Goal: Task Accomplishment & Management: Use online tool/utility

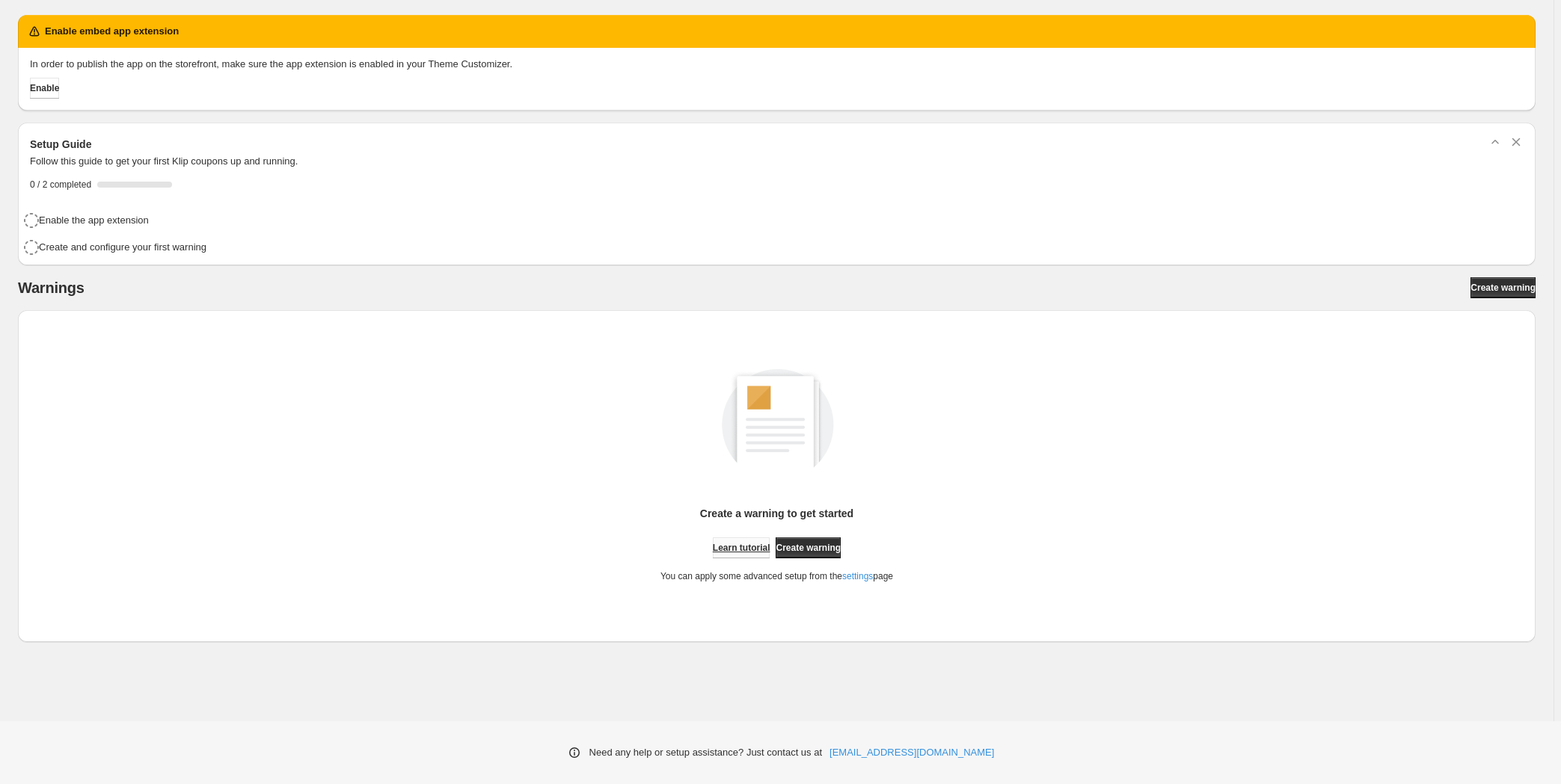
click at [742, 544] on span "Learn tutorial" at bounding box center [741, 548] width 58 height 12
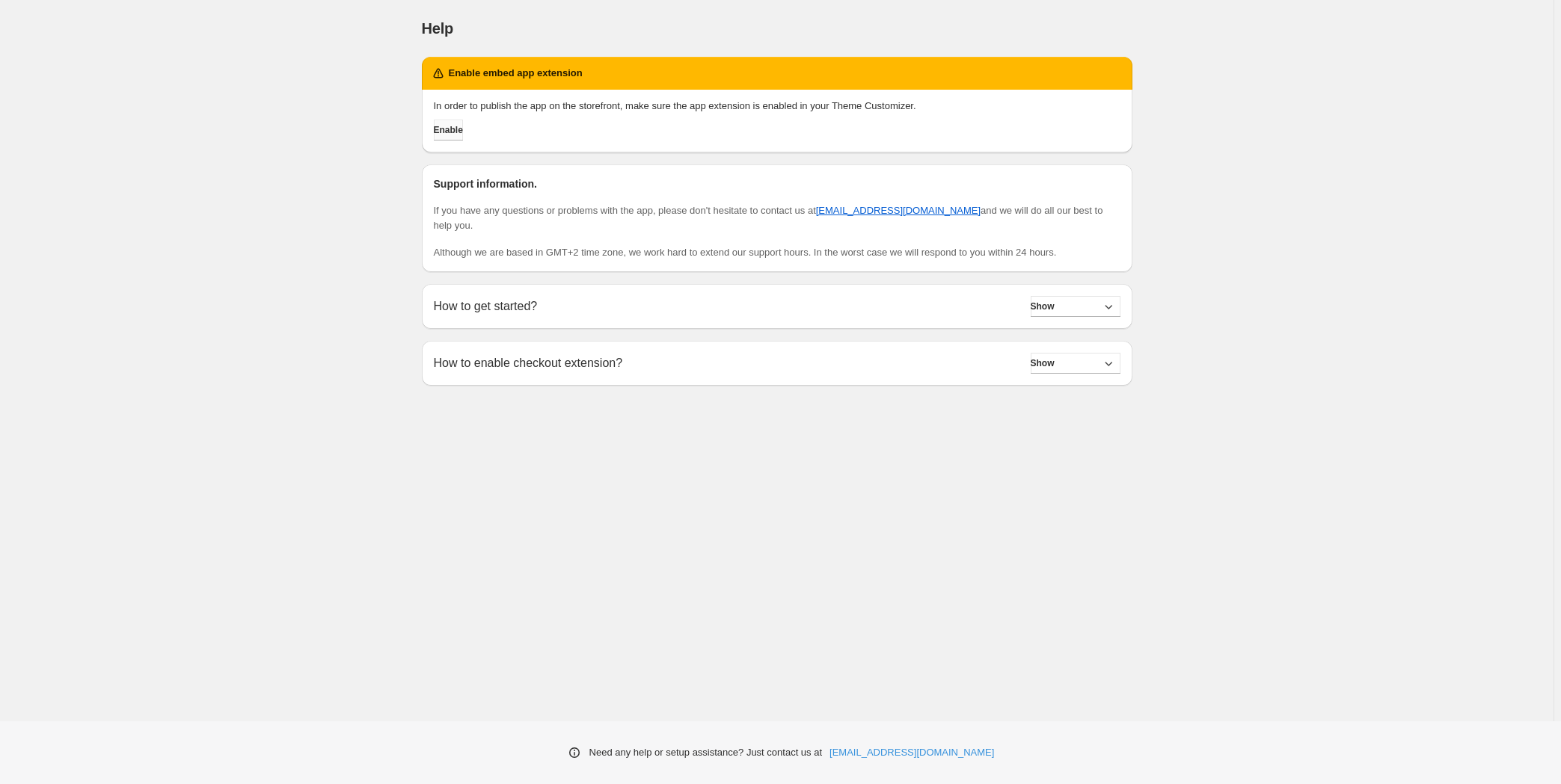
click at [459, 129] on span "Enable" at bounding box center [448, 130] width 29 height 12
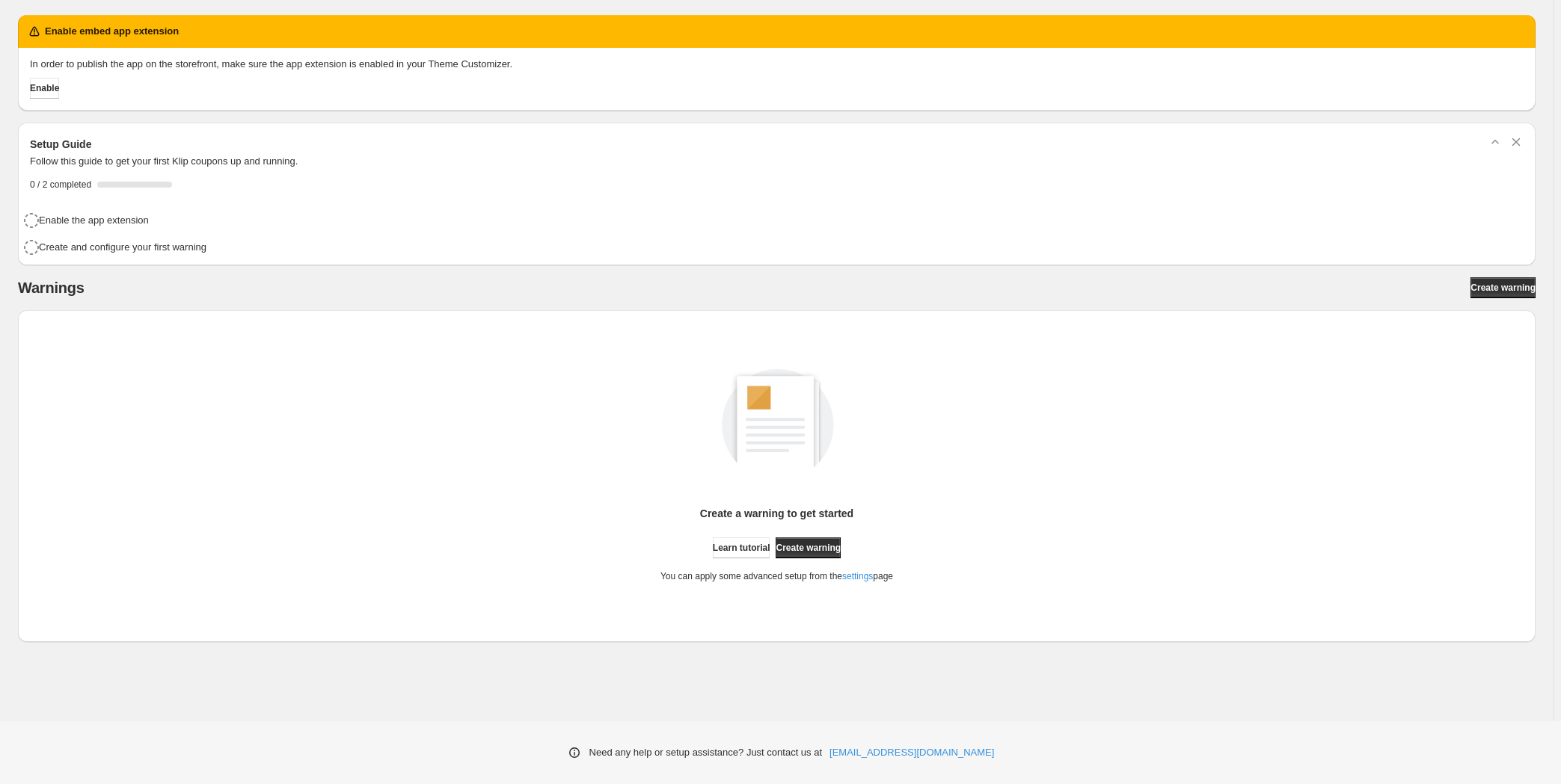
click at [61, 99] on div "In order to publish the app on the storefront, make sure the app extension is e…" at bounding box center [777, 79] width 1518 height 63
click at [54, 88] on span "Enable" at bounding box center [45, 88] width 29 height 12
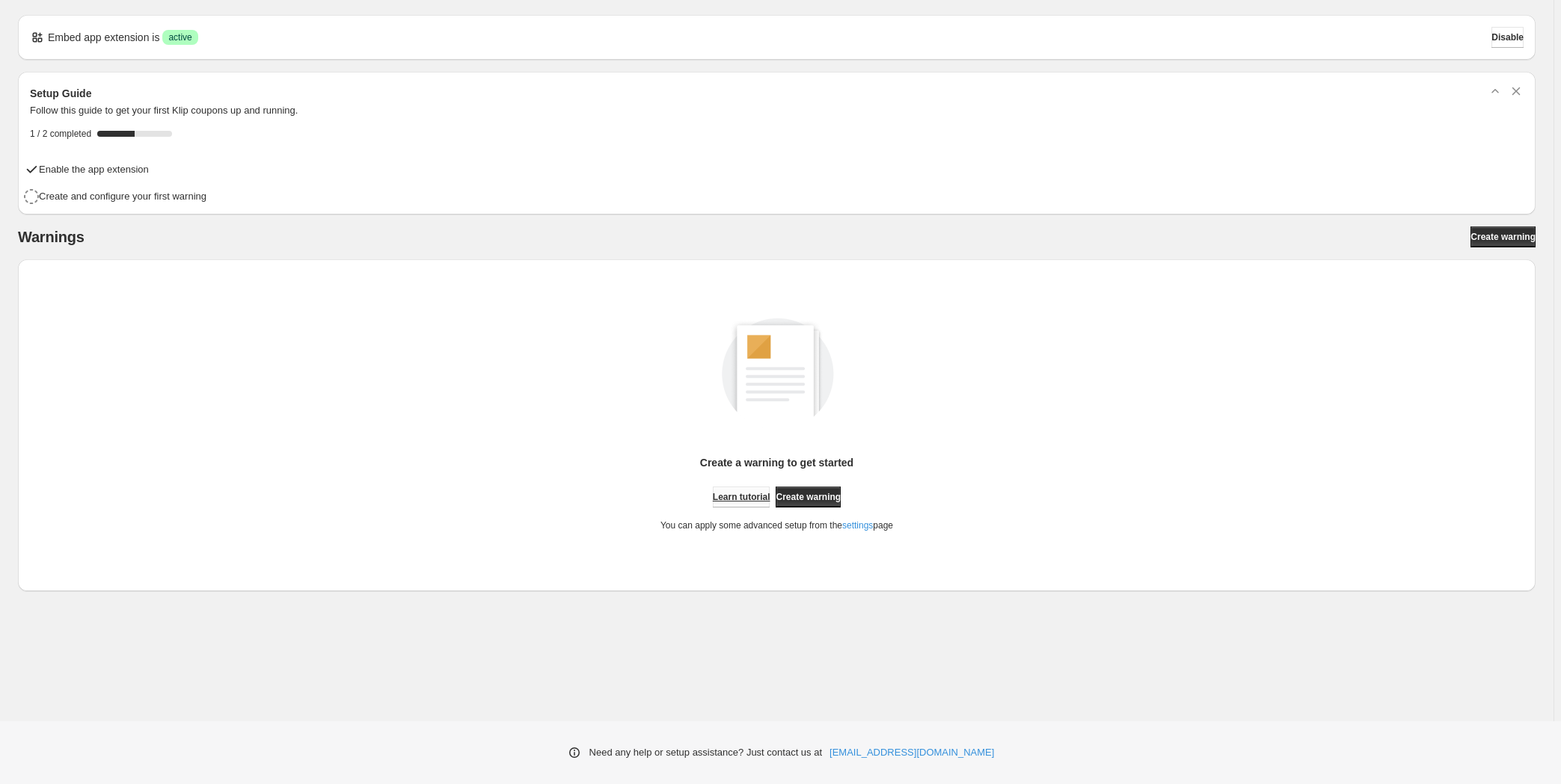
click at [739, 491] on span "Learn tutorial" at bounding box center [741, 497] width 58 height 12
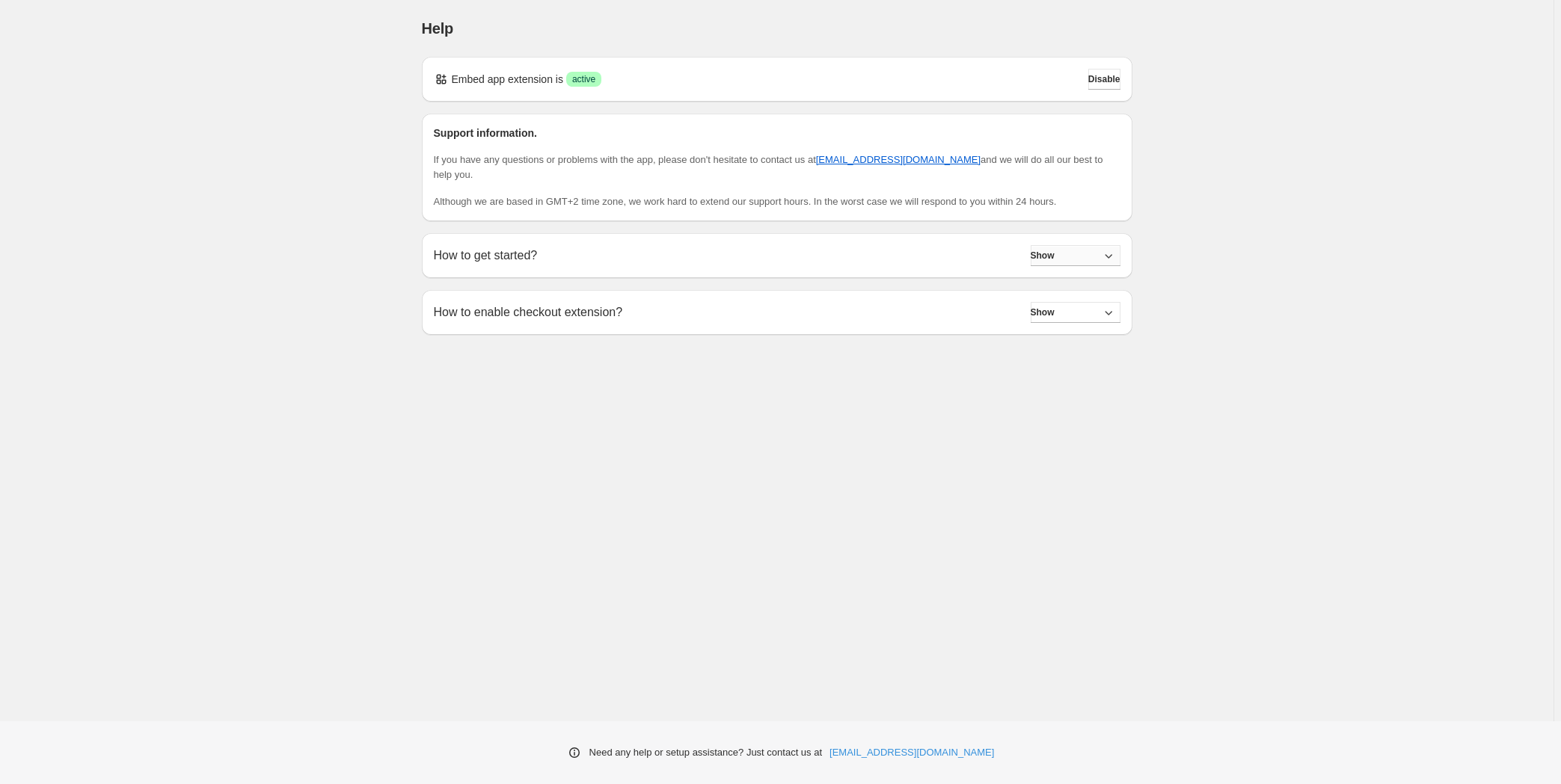
click at [1044, 247] on button "Show" at bounding box center [1076, 255] width 90 height 21
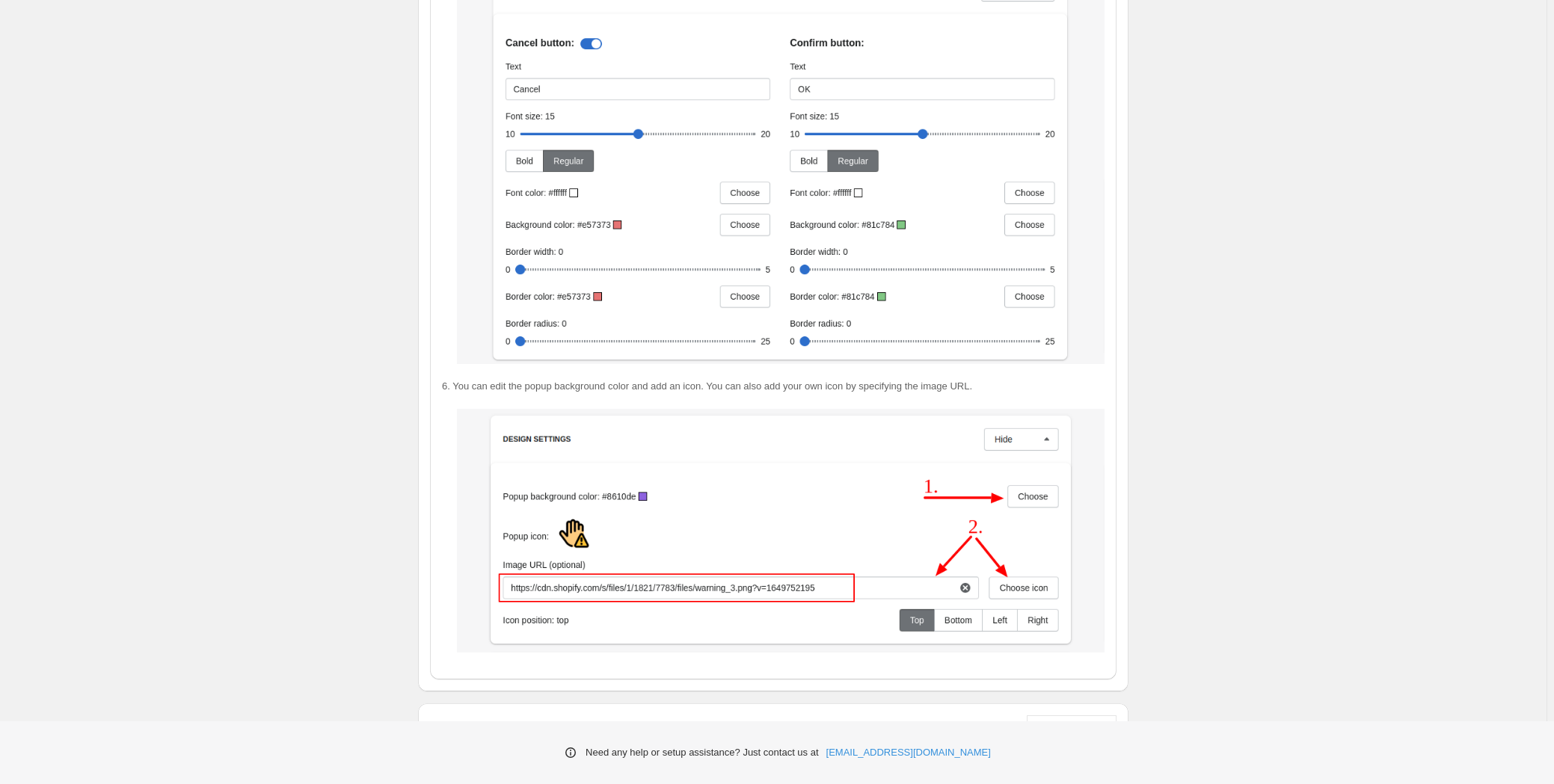
scroll to position [2344, 0]
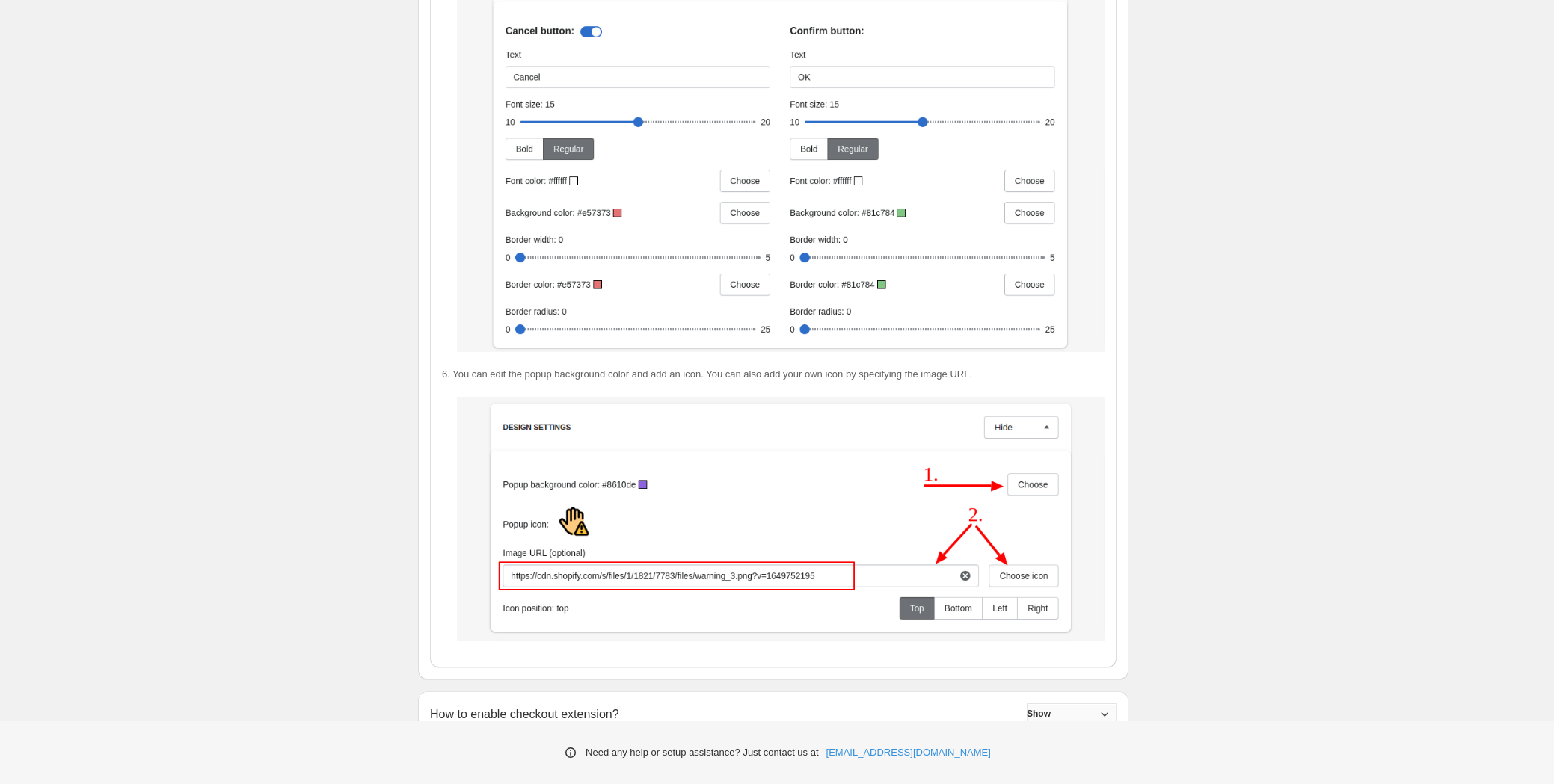
click at [1074, 708] on button "Show" at bounding box center [1072, 713] width 90 height 21
click at [1074, 704] on button "Hide" at bounding box center [1072, 713] width 90 height 21
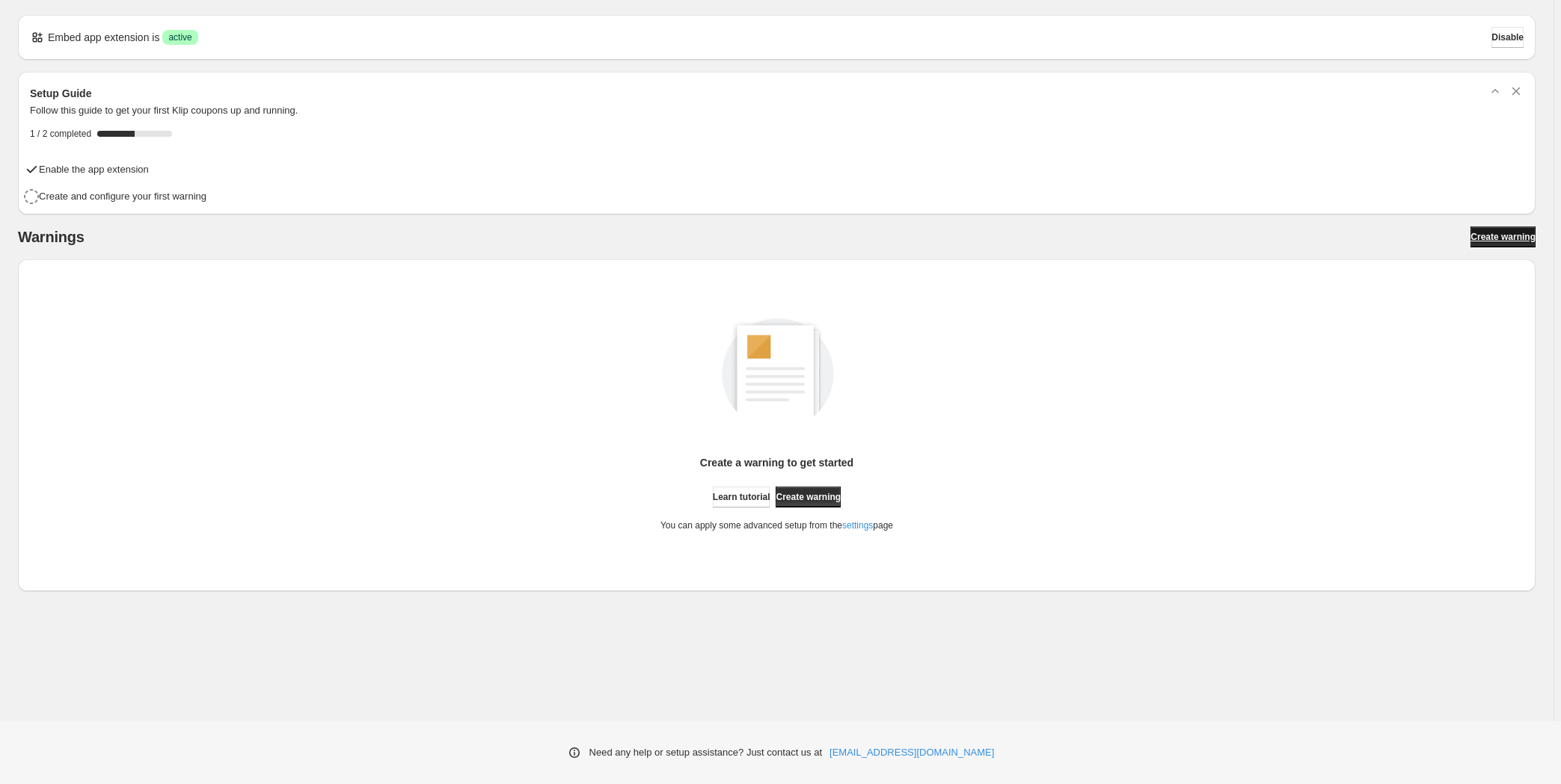
click at [1500, 232] on span "Create warning" at bounding box center [1503, 237] width 65 height 12
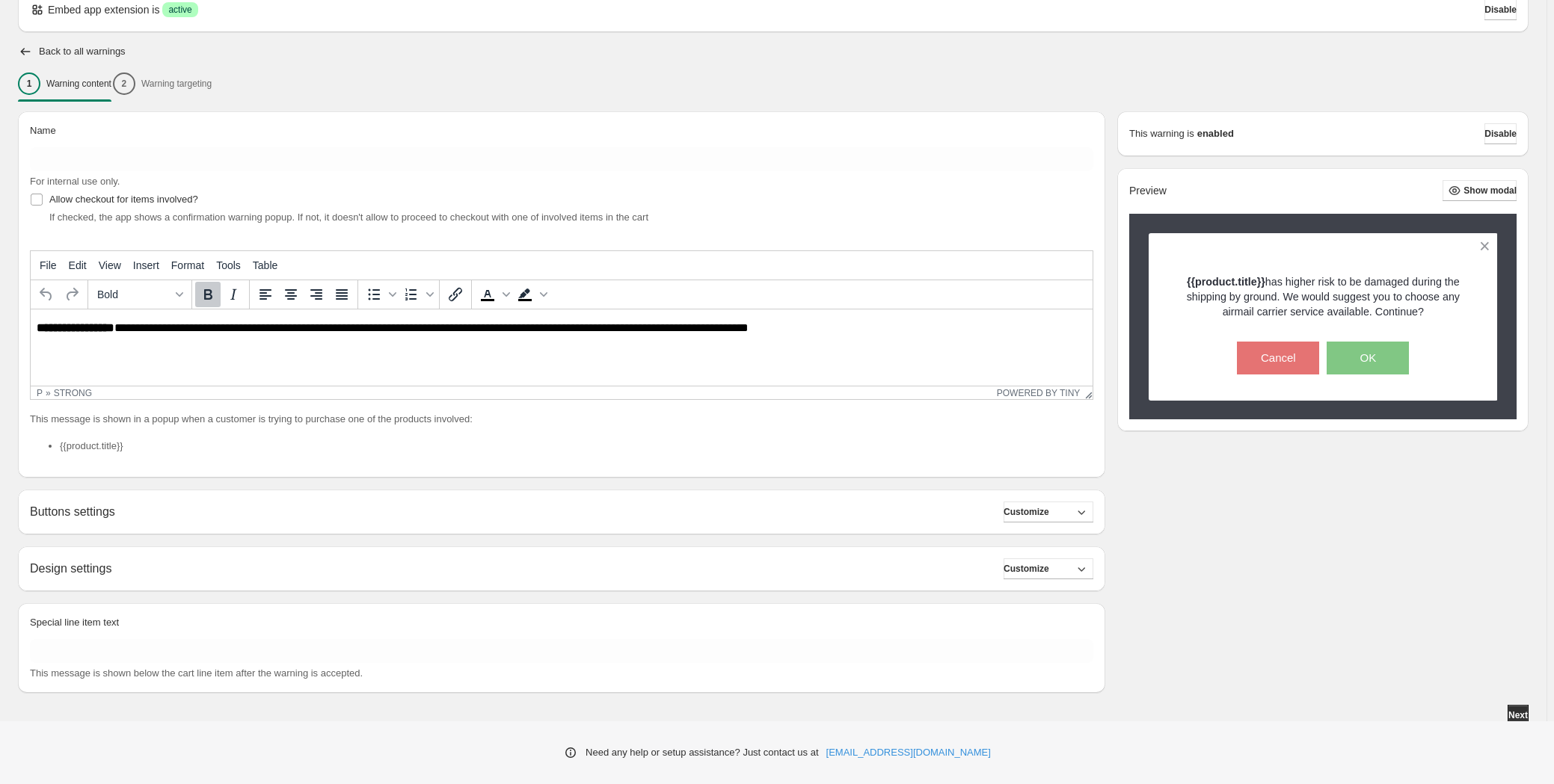
scroll to position [74, 0]
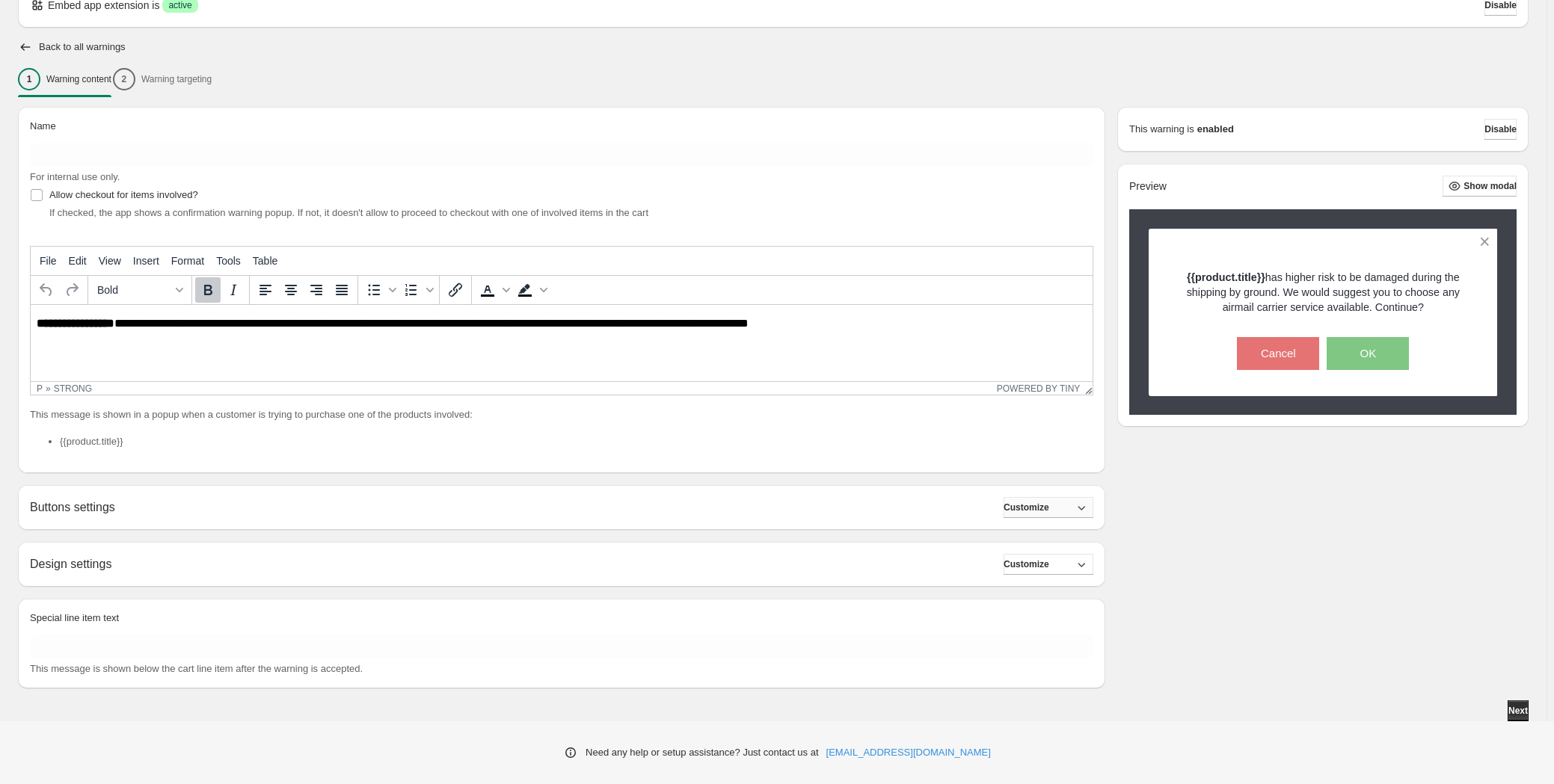
click at [1049, 506] on span "Customize" at bounding box center [1027, 508] width 46 height 12
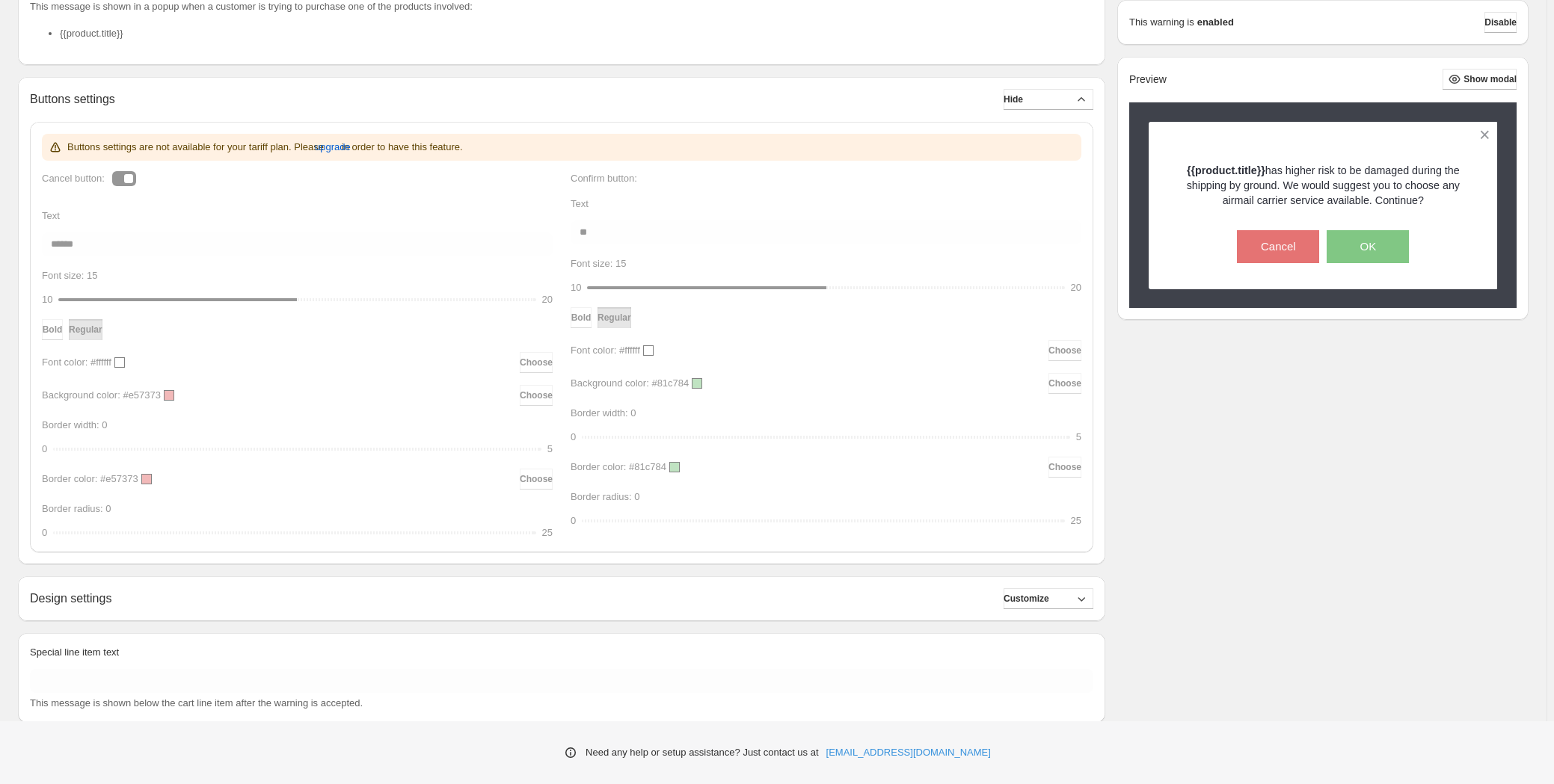
scroll to position [515, 0]
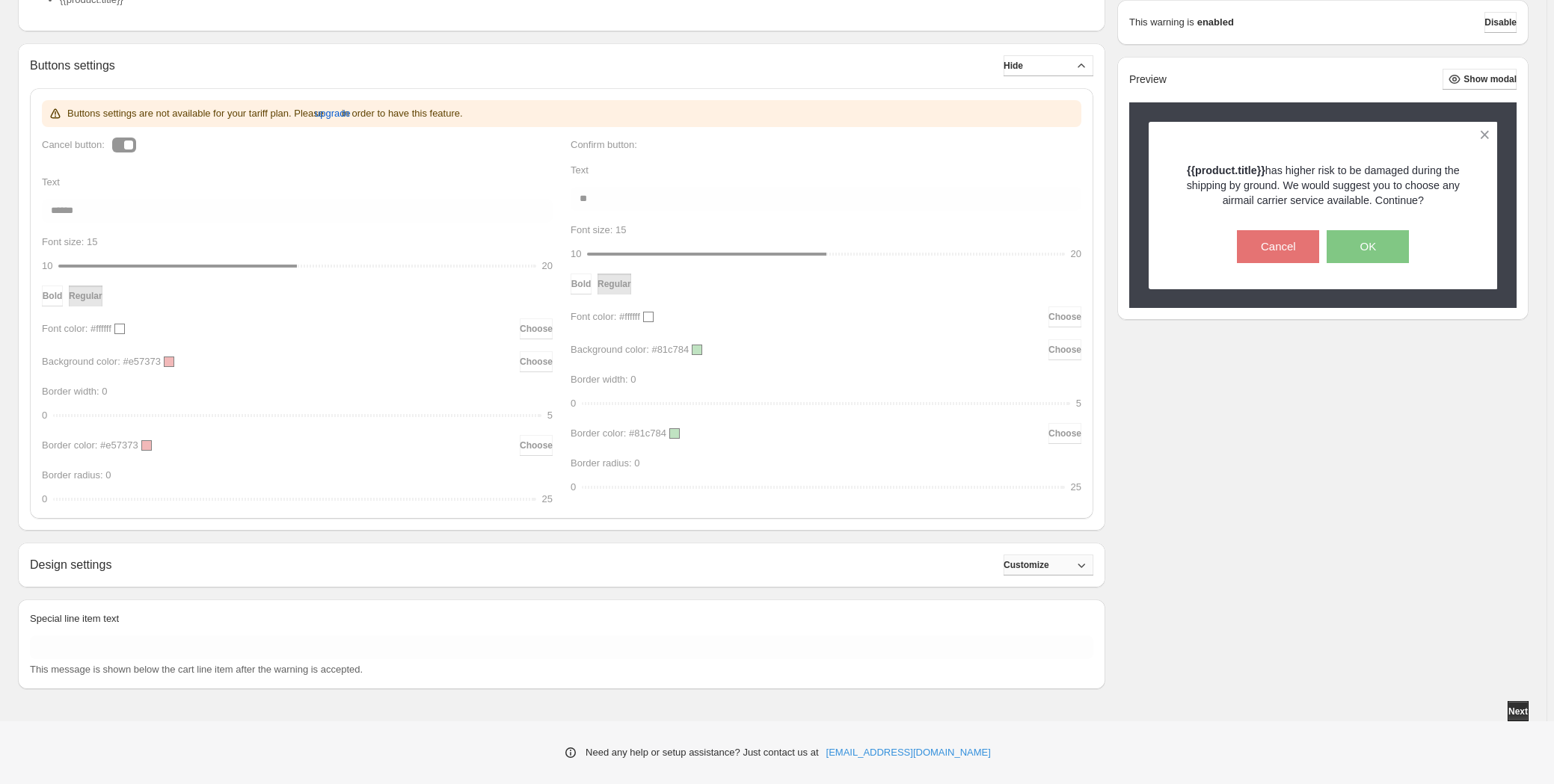
click at [1049, 564] on span "Customize" at bounding box center [1027, 565] width 46 height 12
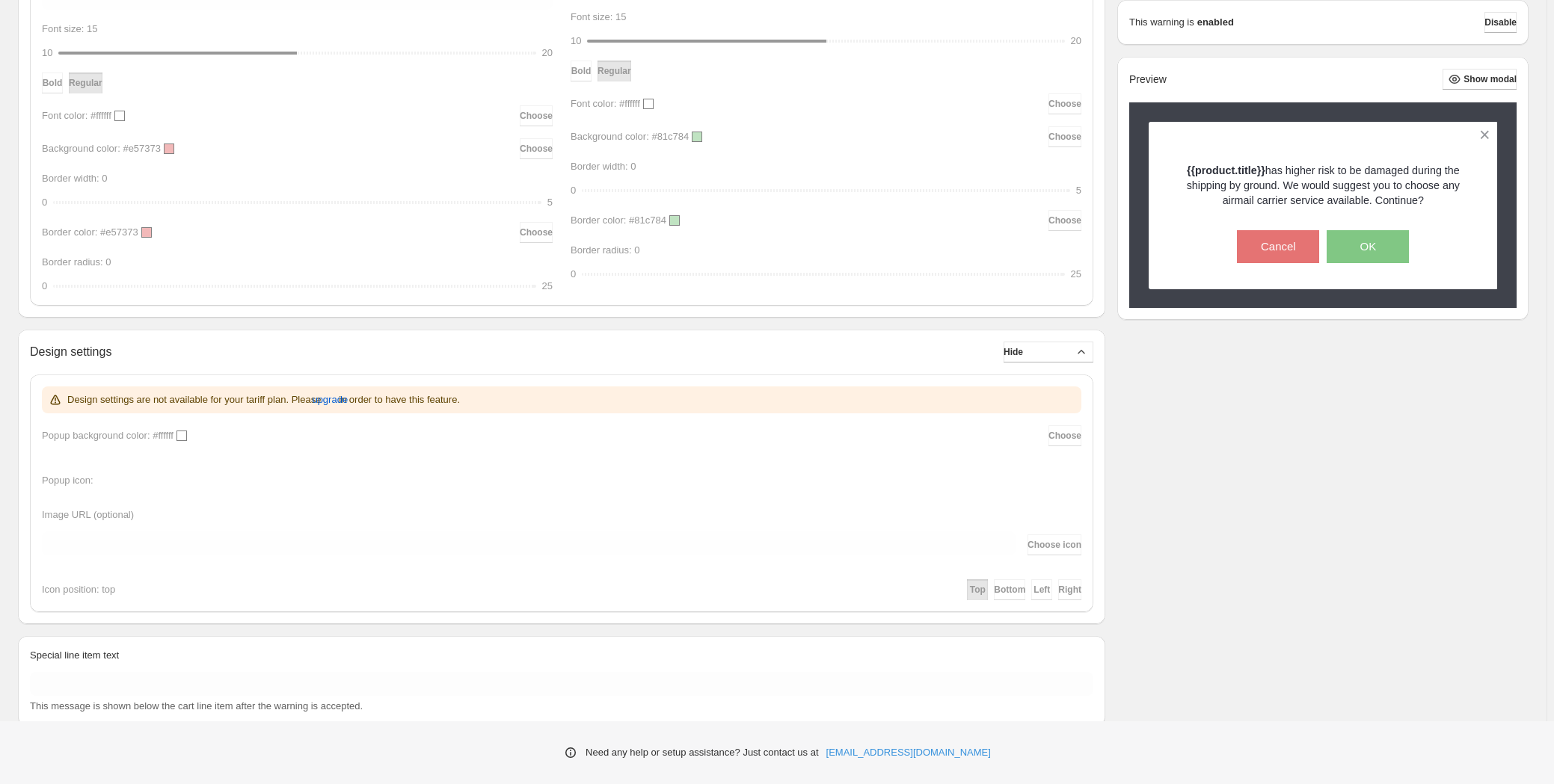
scroll to position [765, 0]
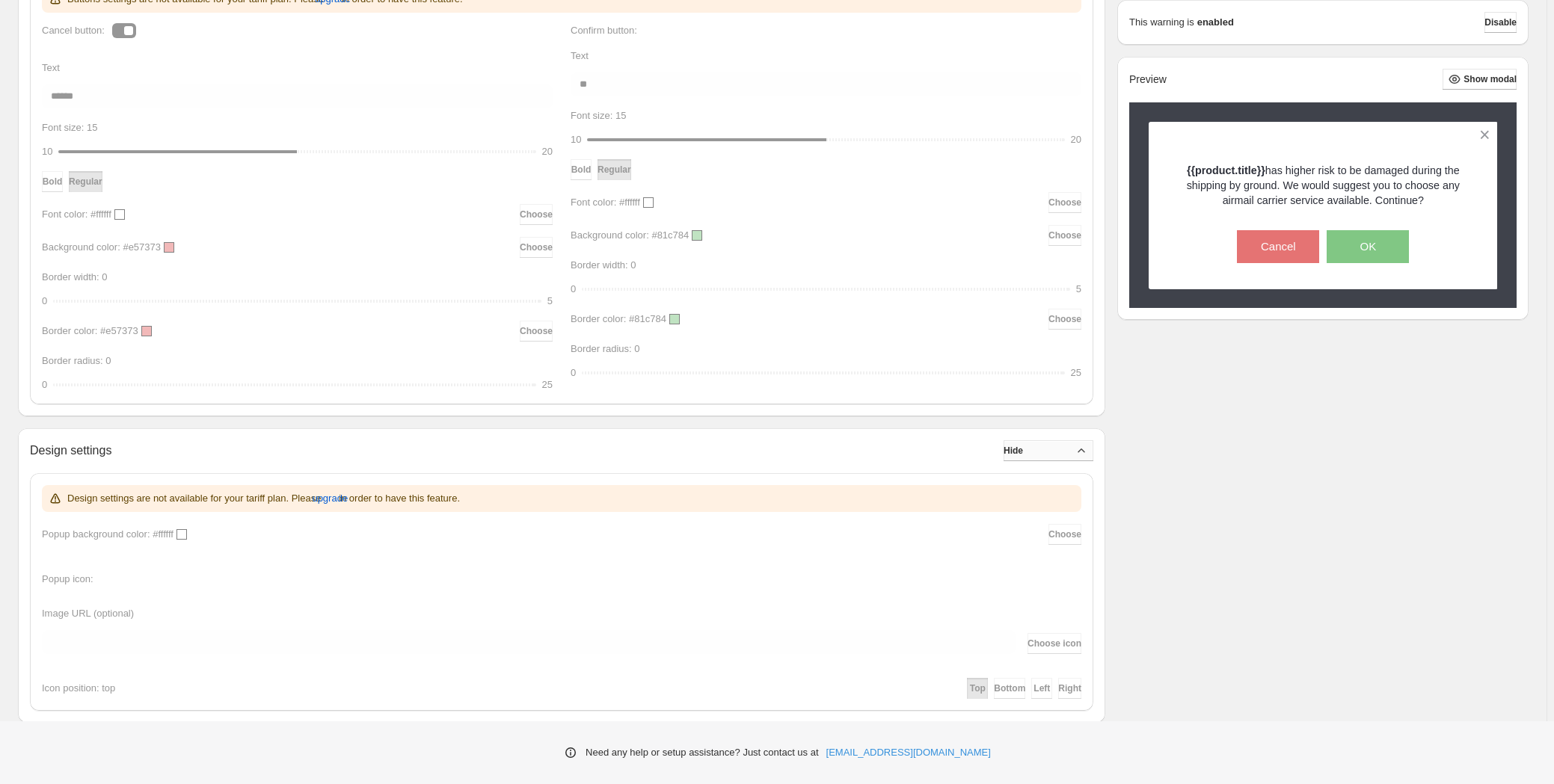
click at [1058, 446] on button "Hide" at bounding box center [1049, 450] width 90 height 21
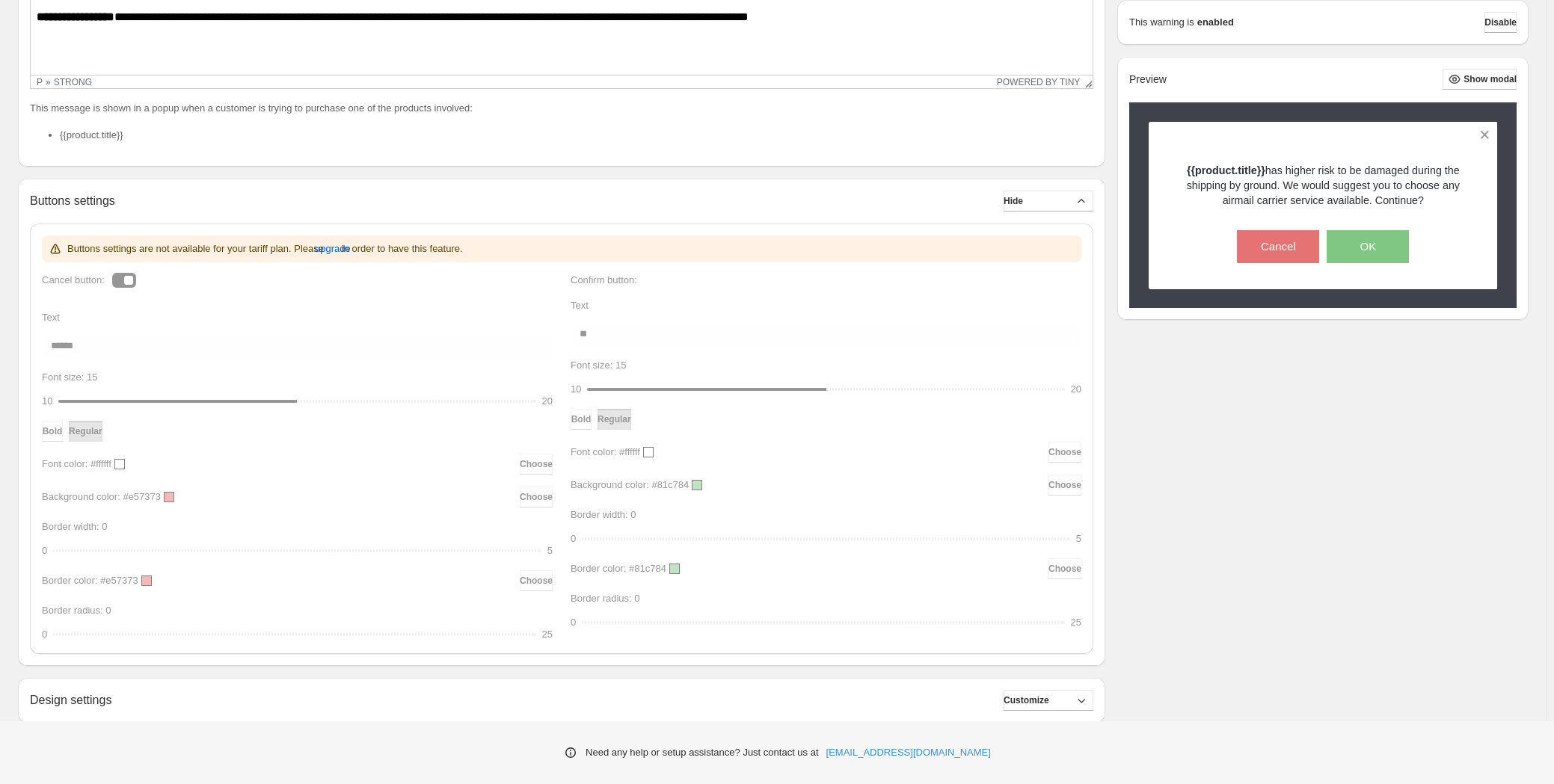
scroll to position [380, 0]
click at [330, 249] on span "upgrade" at bounding box center [332, 248] width 36 height 15
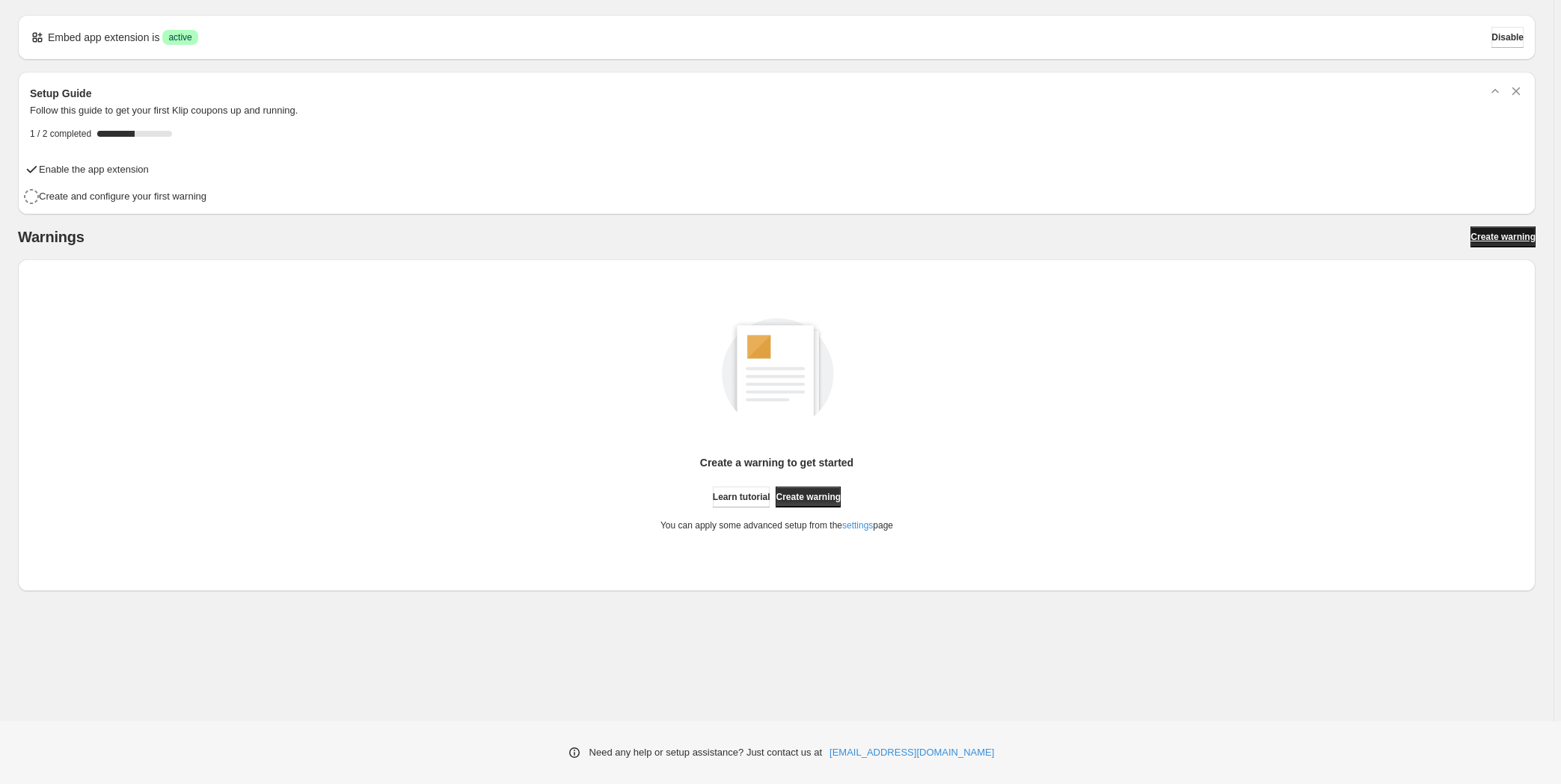
click at [1506, 226] on link "Create warning" at bounding box center [1503, 236] width 65 height 21
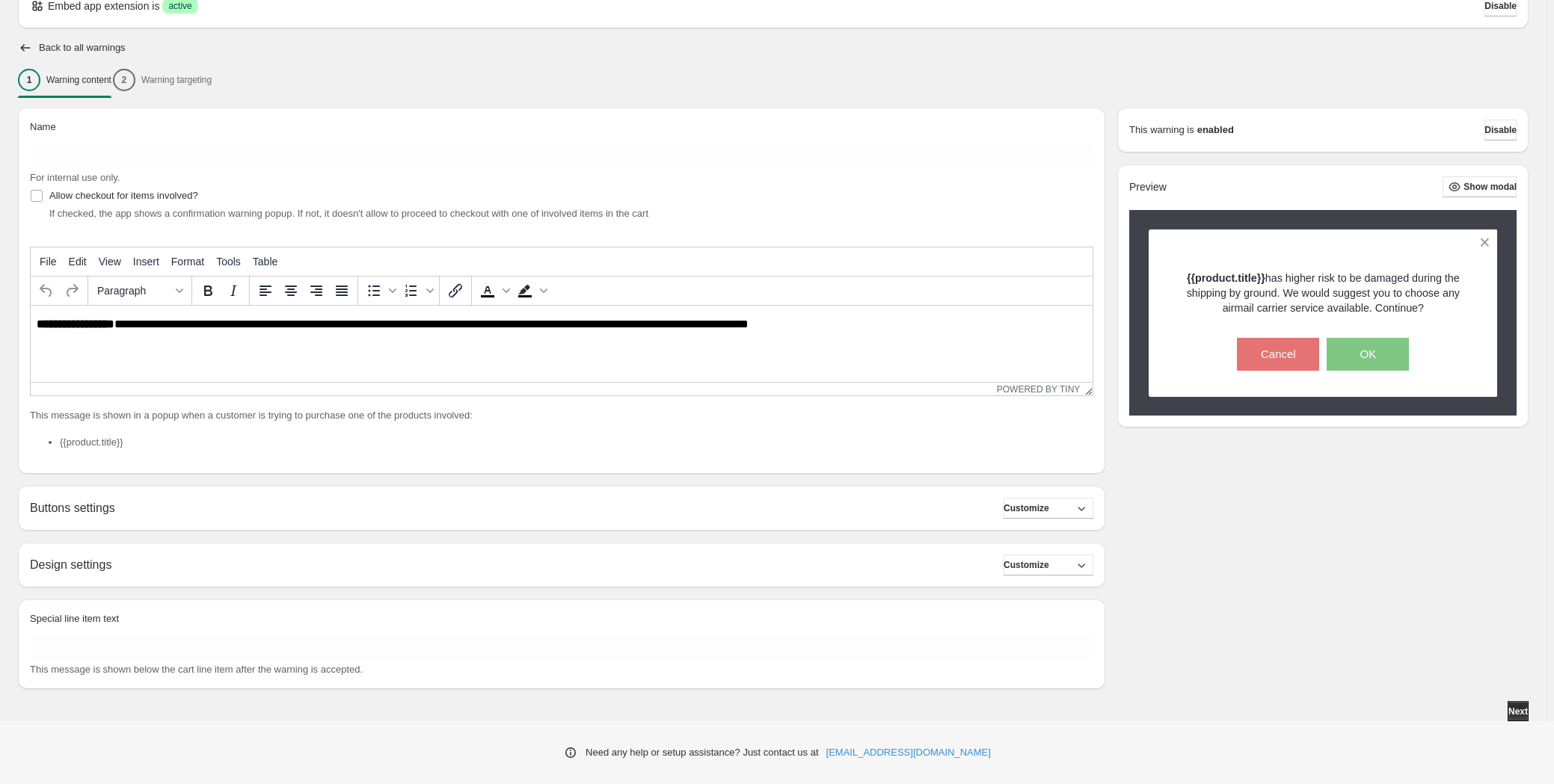
scroll to position [74, 0]
click at [298, 516] on div "Buttons settings Customize" at bounding box center [562, 507] width 1064 height 21
drag, startPoint x: 556, startPoint y: 504, endPoint x: 863, endPoint y: 531, distance: 308.2
click at [556, 504] on div "Buttons settings Customize" at bounding box center [562, 507] width 1064 height 21
click at [1034, 509] on span "Customize" at bounding box center [1027, 508] width 46 height 12
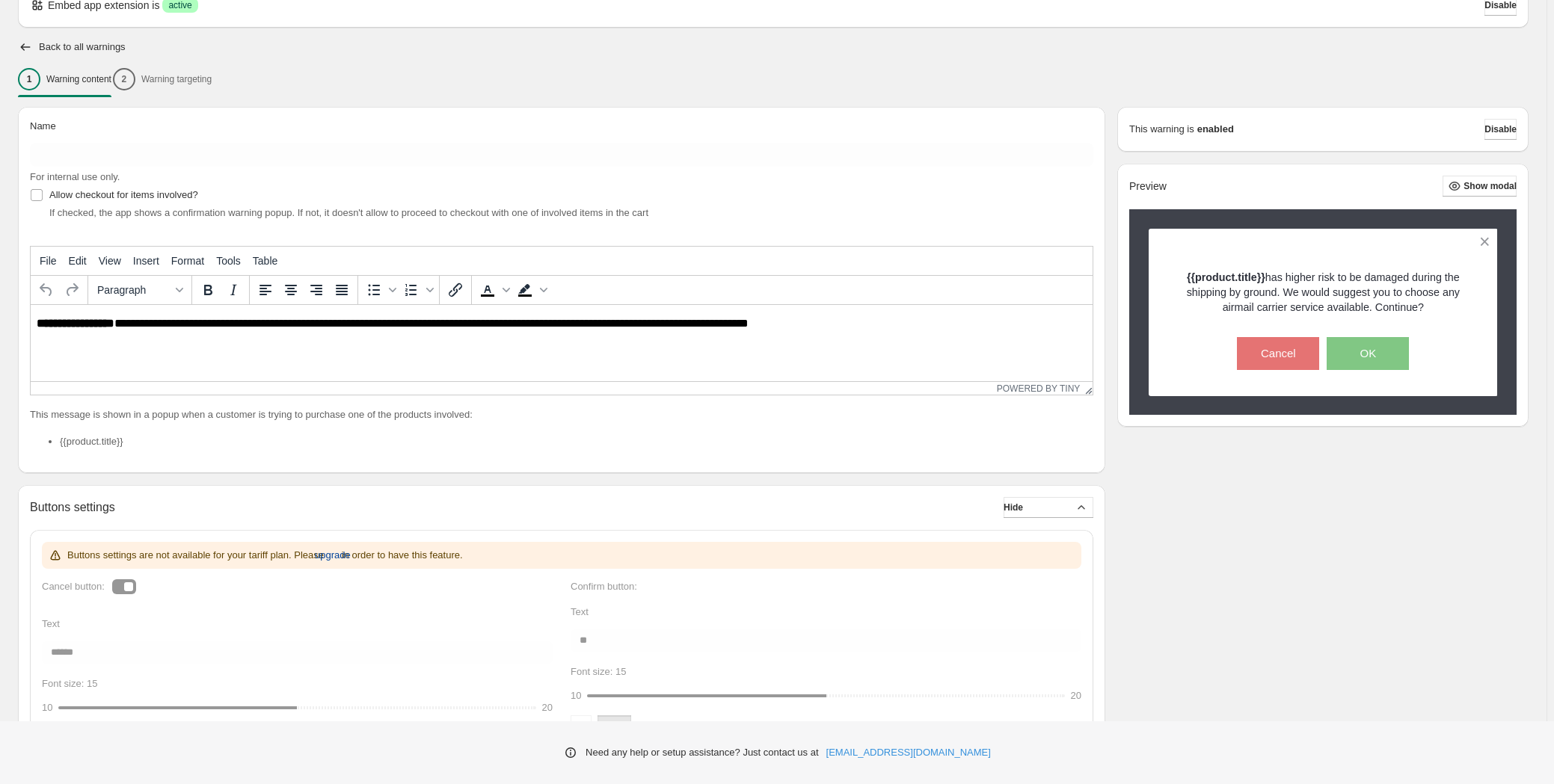
click at [348, 555] on span "upgrade" at bounding box center [332, 555] width 36 height 15
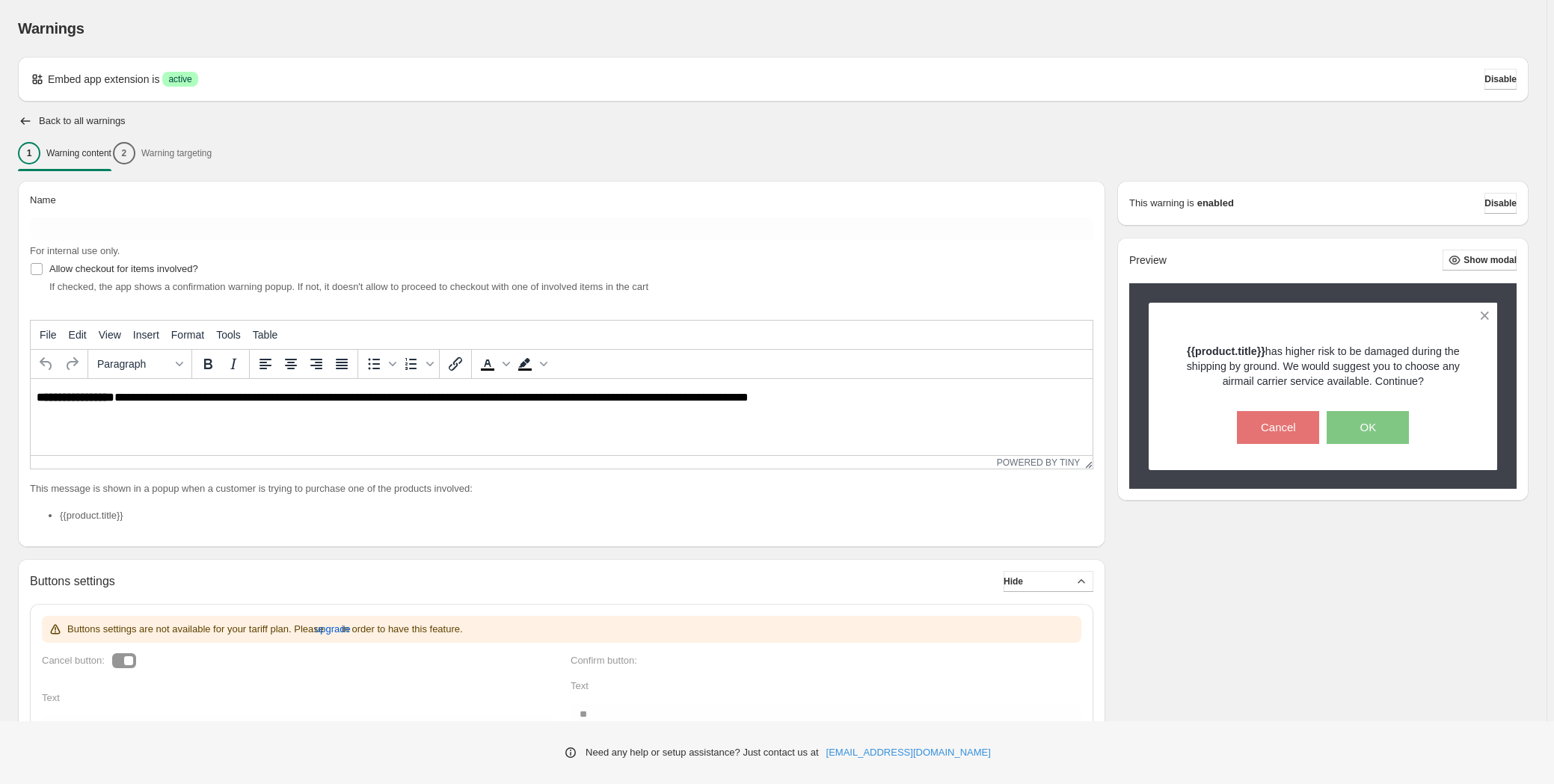
scroll to position [0, 0]
click at [150, 150] on div "1 Warning content 2 Warning targeting" at bounding box center [773, 153] width 1511 height 31
click at [159, 158] on div "1 Warning content 2 Warning targeting" at bounding box center [773, 153] width 1511 height 31
click at [1494, 193] on button "Disable" at bounding box center [1500, 203] width 32 height 21
click at [1490, 202] on span "Disable" at bounding box center [1500, 203] width 32 height 12
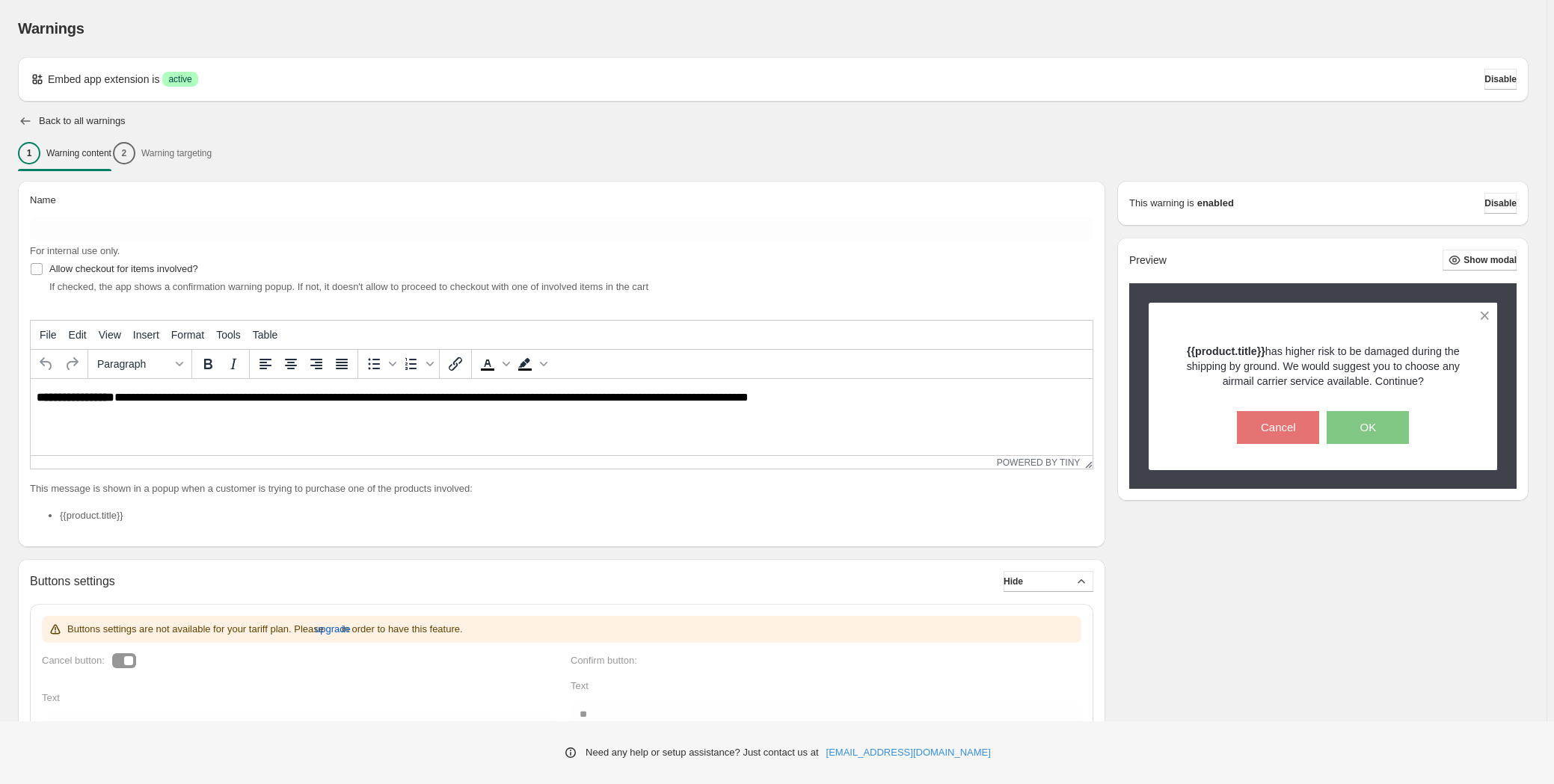
click at [31, 119] on icon "button" at bounding box center [25, 121] width 15 height 15
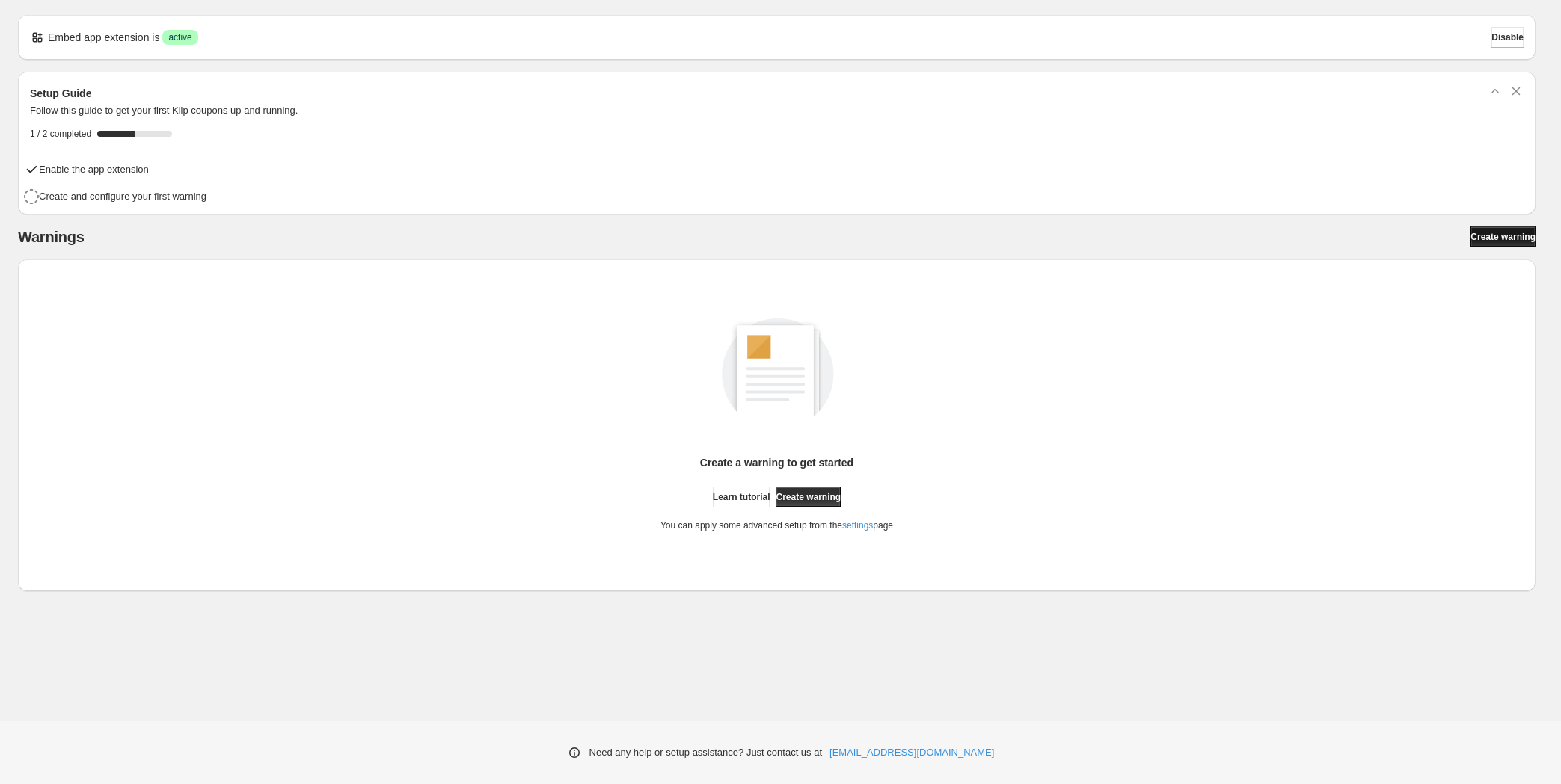
click at [1494, 231] on span "Create warning" at bounding box center [1503, 237] width 65 height 12
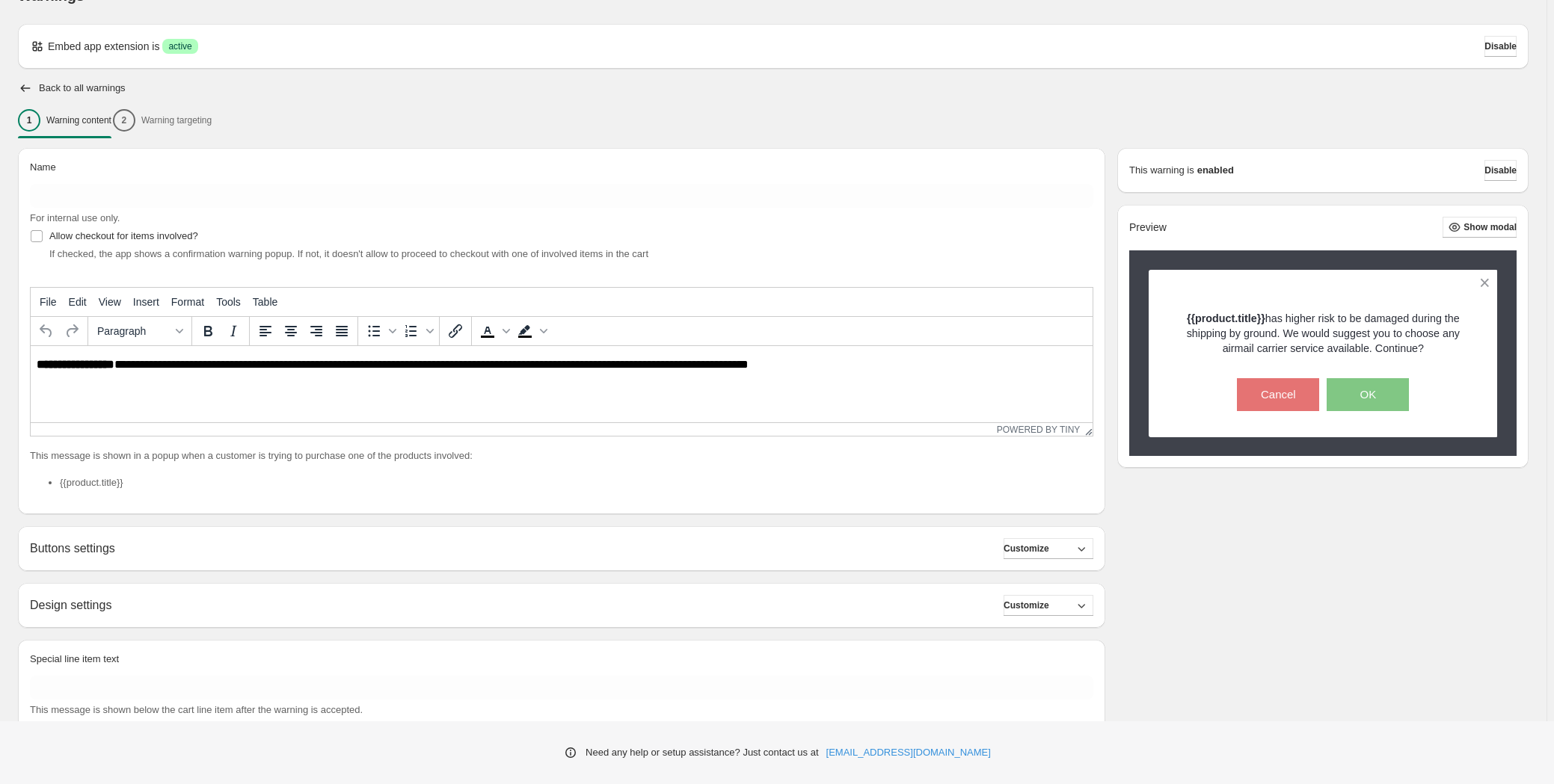
scroll to position [74, 0]
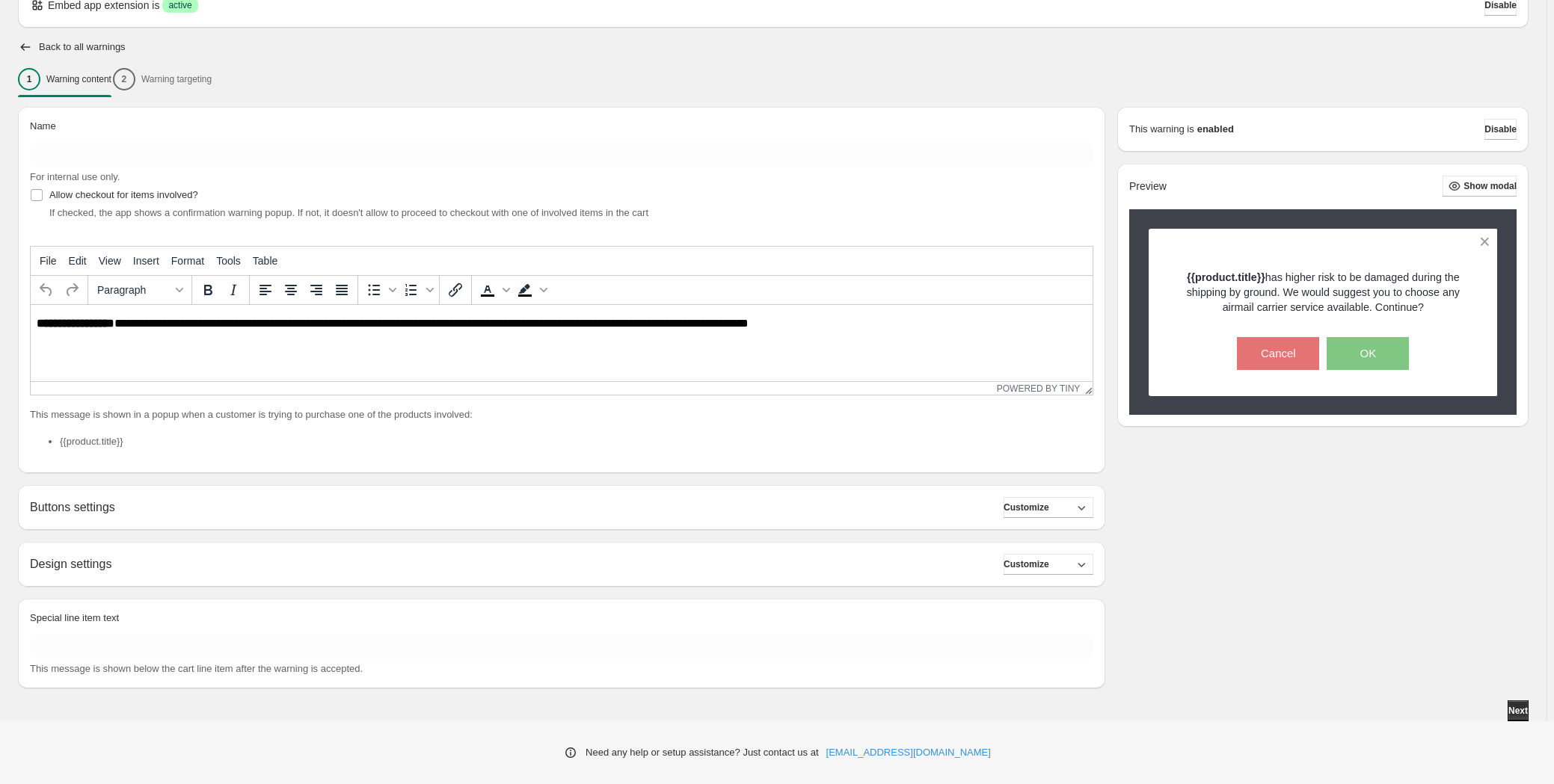
click at [1054, 521] on div "Buttons settings Customize Buttons settings are not available for your tariff p…" at bounding box center [561, 508] width 1087 height 45
click at [1045, 508] on span "Customize" at bounding box center [1027, 508] width 46 height 12
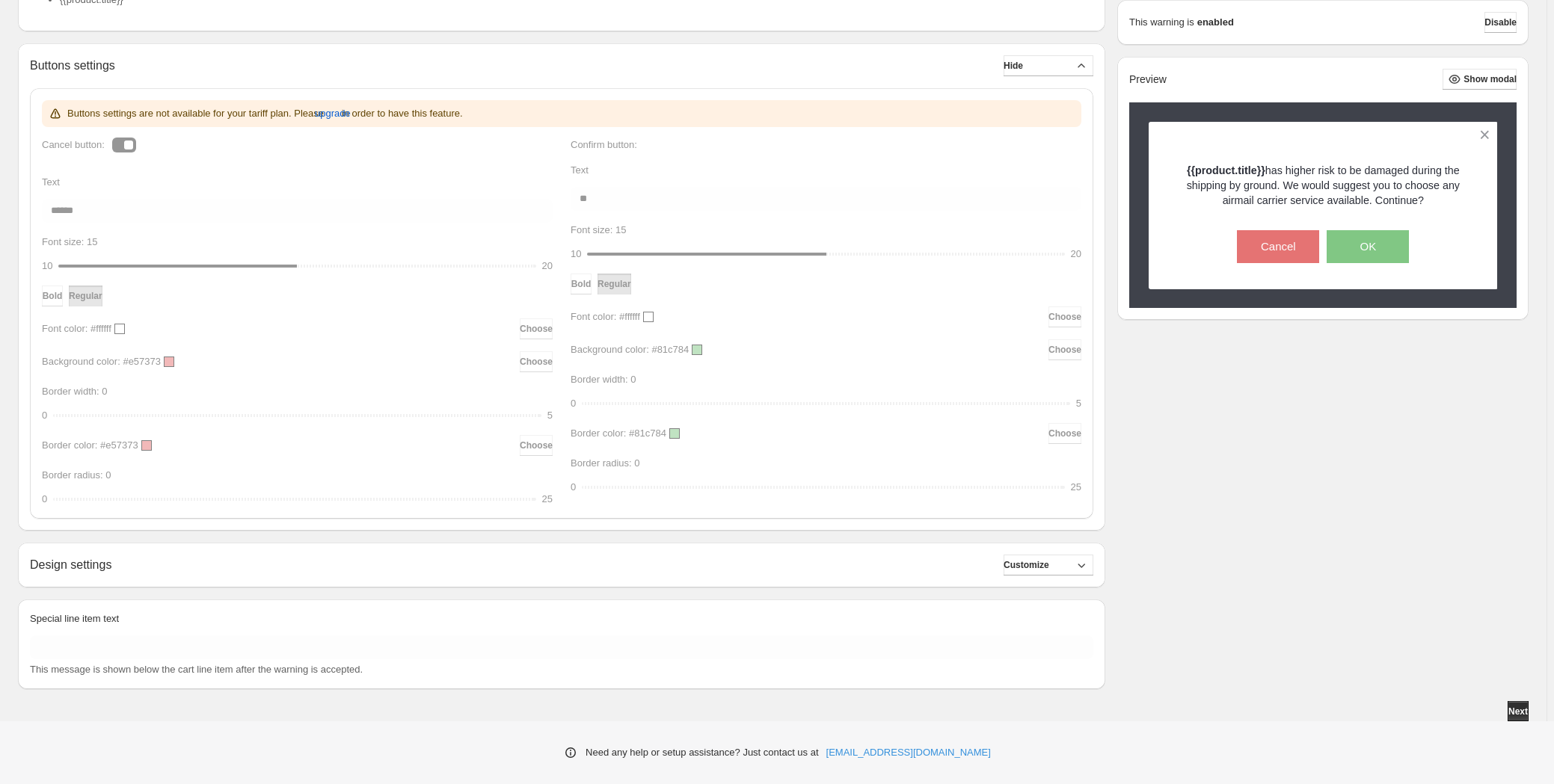
scroll to position [515, 0]
click at [1029, 567] on span "Customize" at bounding box center [1027, 565] width 46 height 12
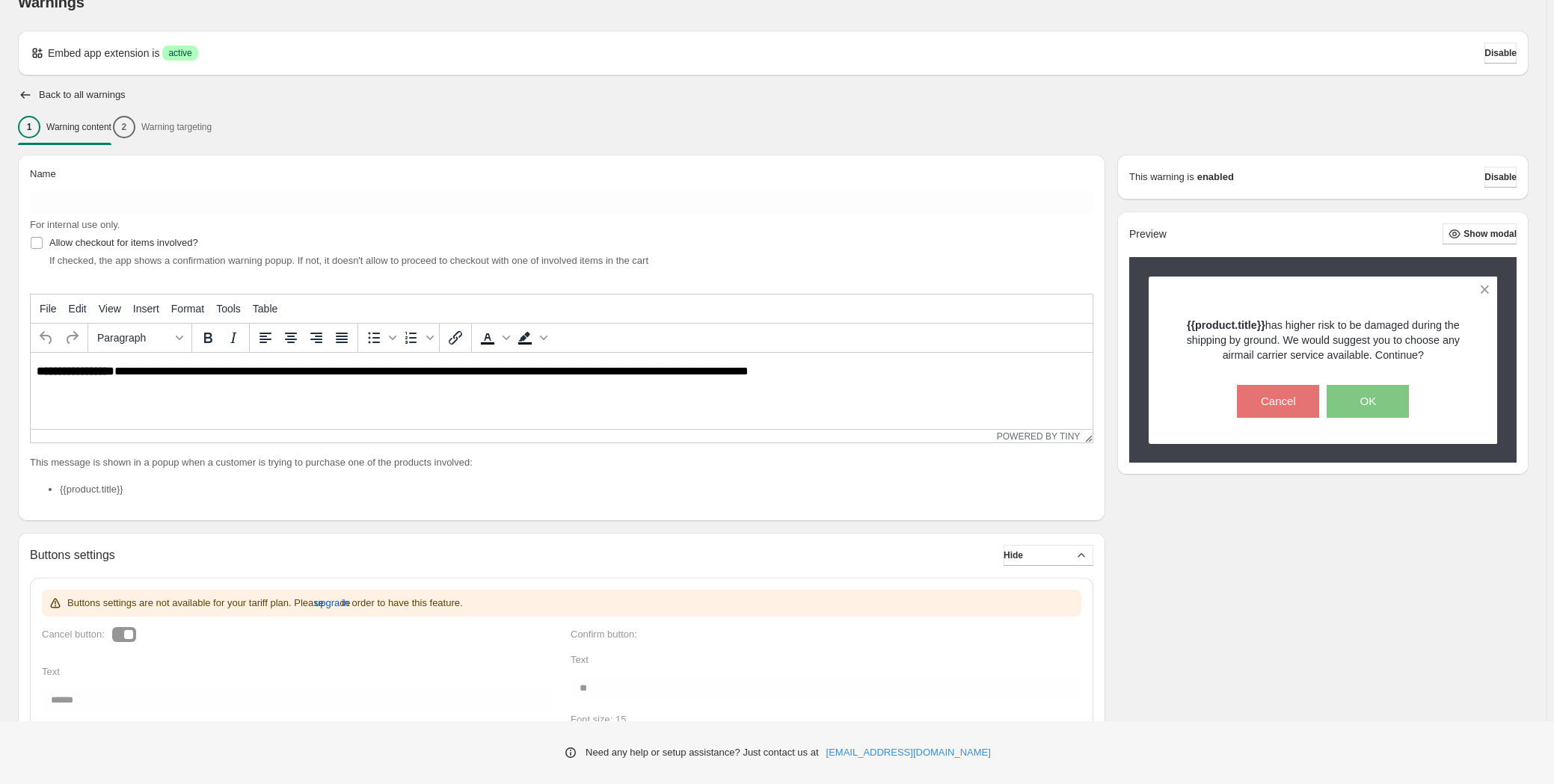
scroll to position [0, 0]
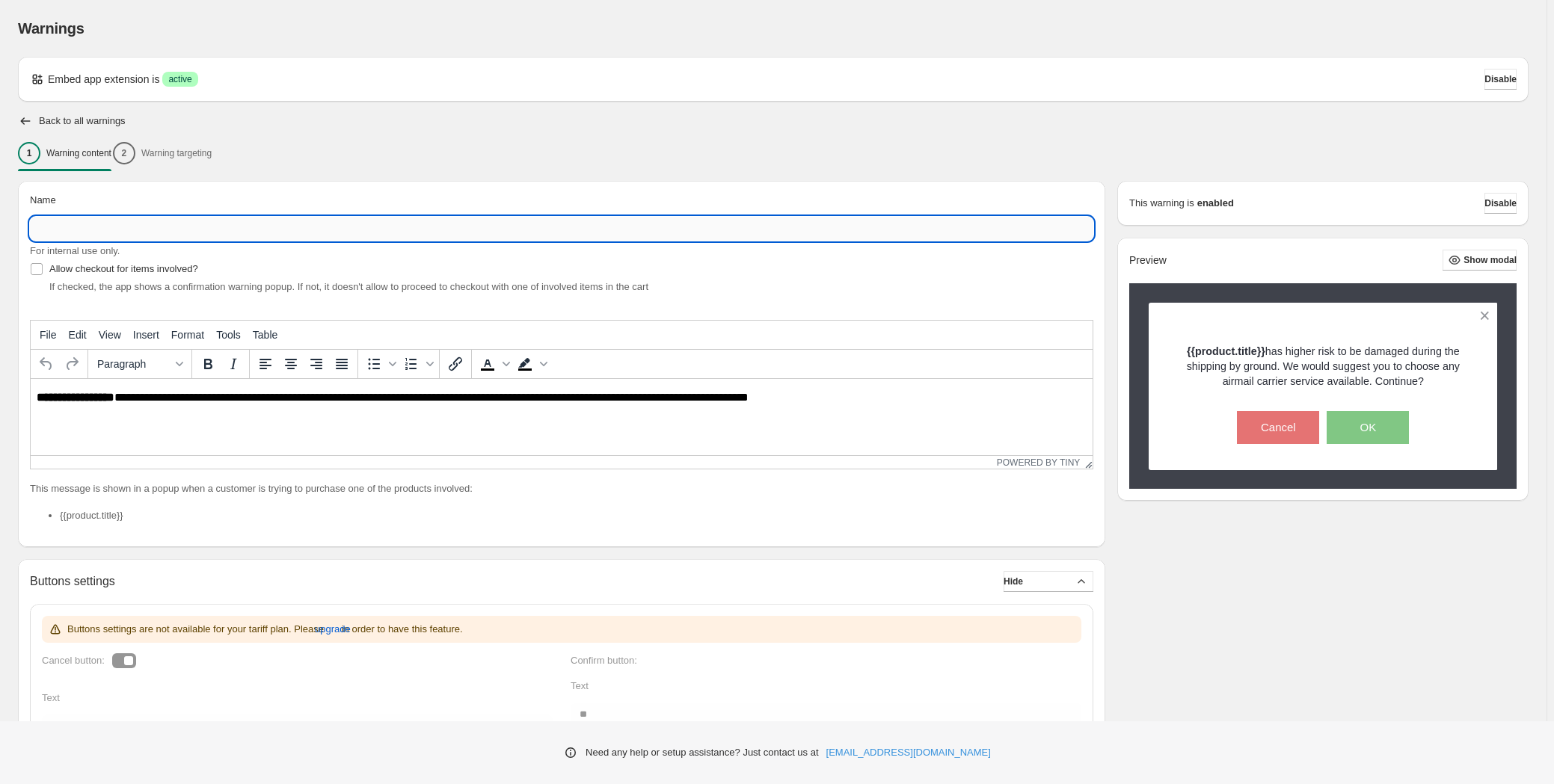
click at [204, 230] on input "Name" at bounding box center [562, 228] width 1064 height 24
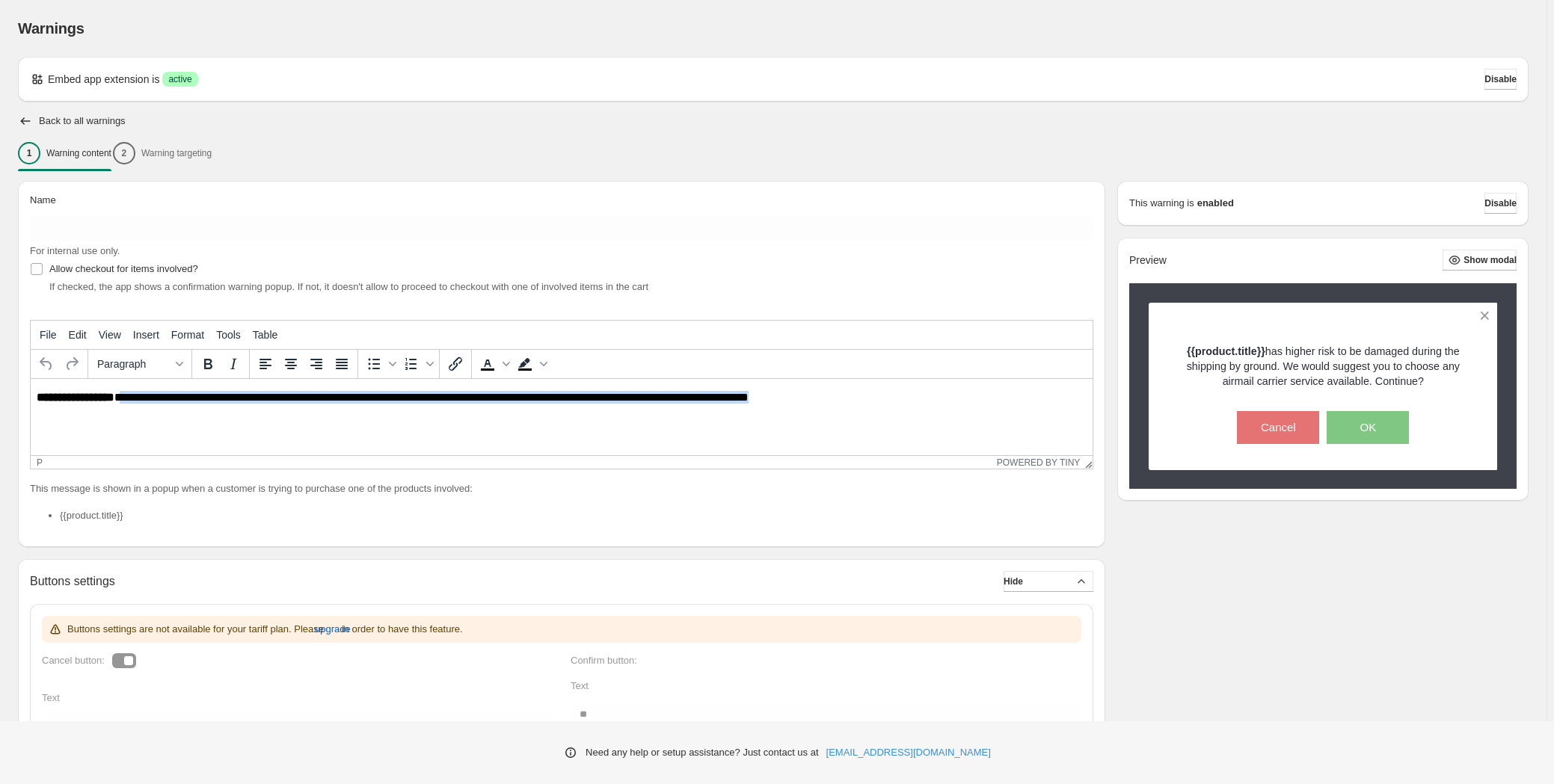
drag, startPoint x: 124, startPoint y: 399, endPoint x: 982, endPoint y: 411, distance: 858.1
click at [982, 412] on html "**********" at bounding box center [561, 398] width 1062 height 38
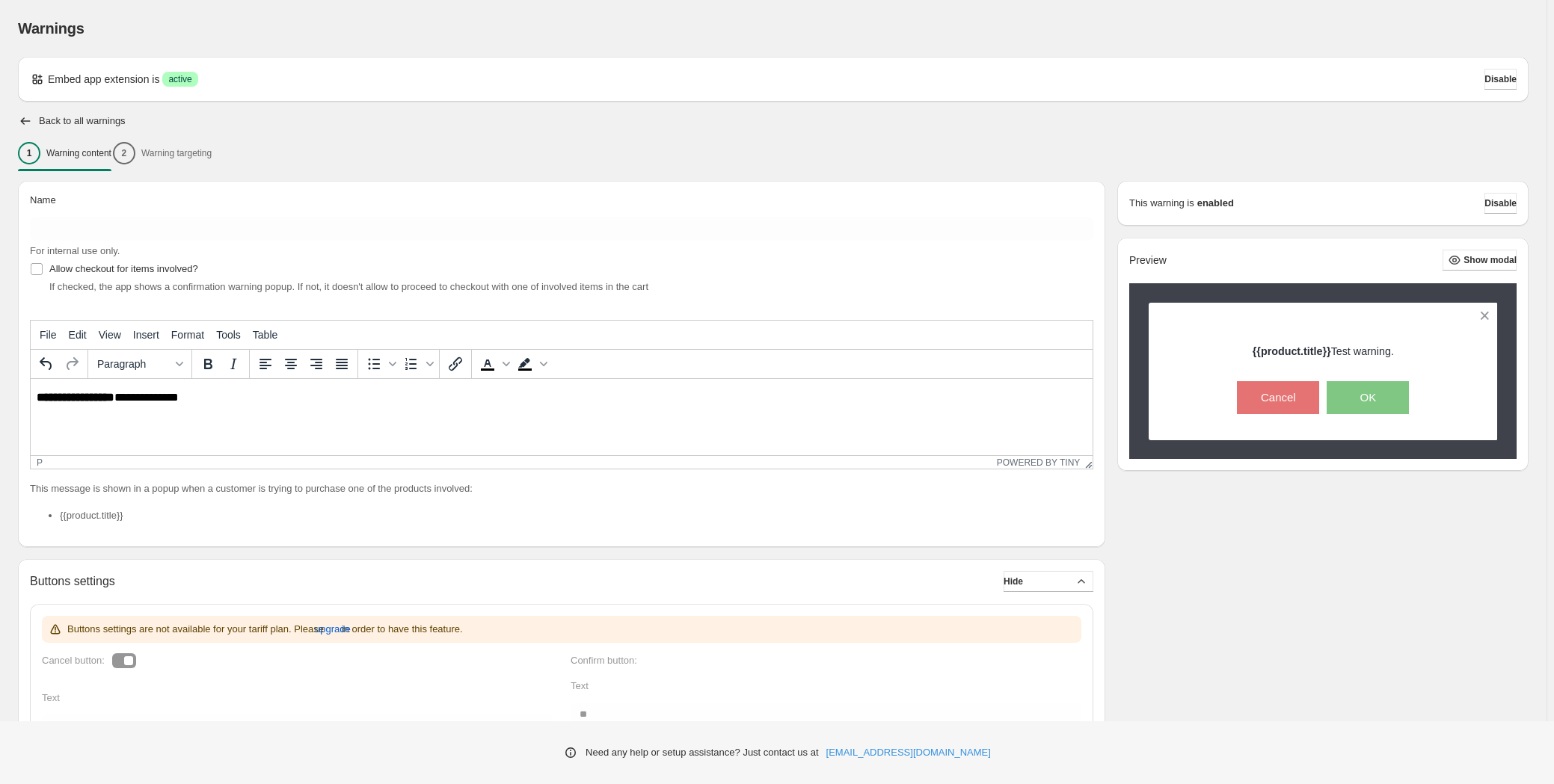
click at [159, 392] on p "**********" at bounding box center [565, 398] width 1058 height 14
click at [216, 156] on div "1 Warning content 2 Warning targeting" at bounding box center [773, 153] width 1511 height 31
click at [204, 156] on div "1 Warning content 2 Warning targeting" at bounding box center [773, 153] width 1511 height 31
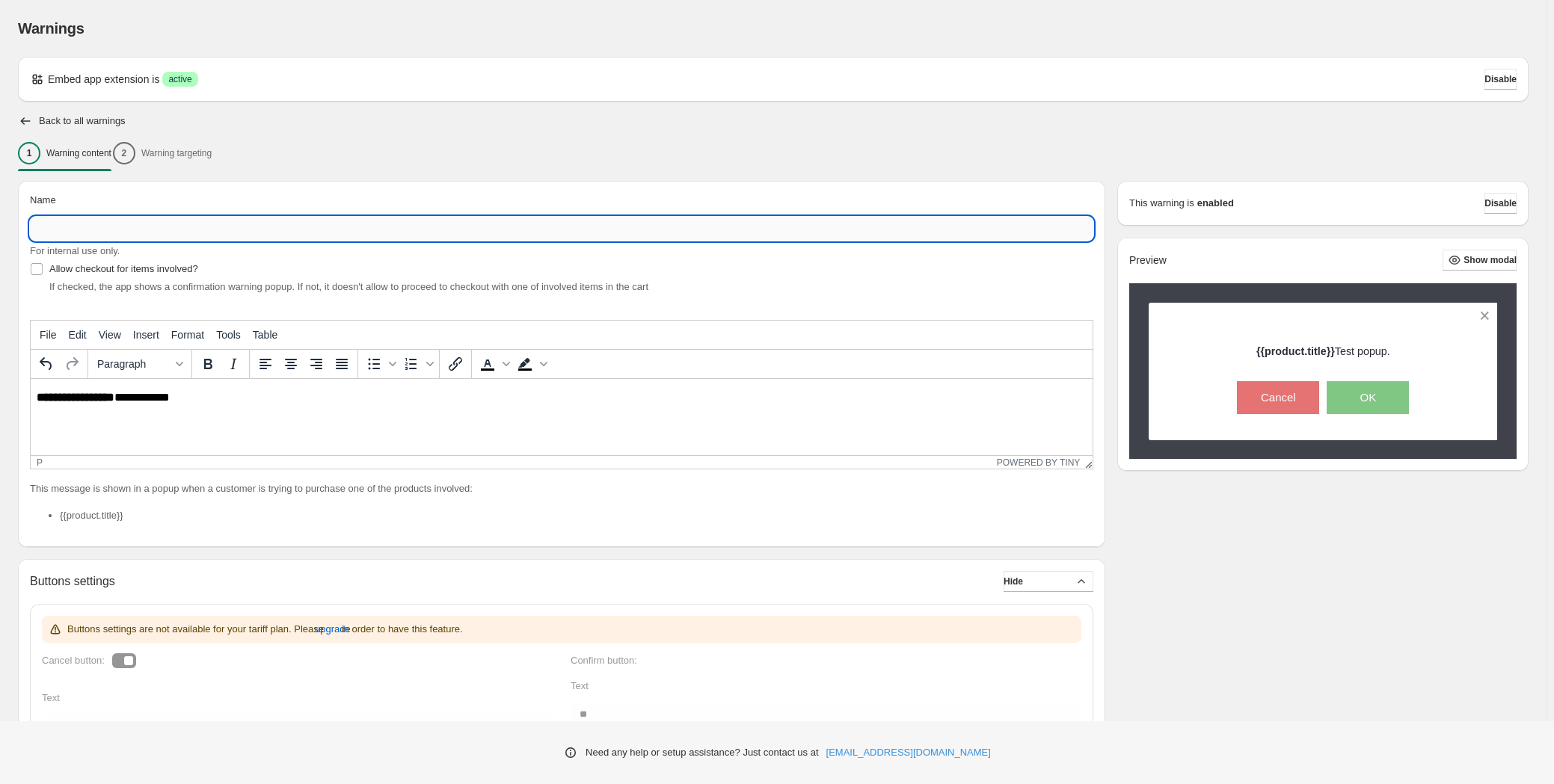
click at [207, 221] on input "Name" at bounding box center [562, 228] width 1064 height 24
type input "****"
click at [218, 159] on div "1 Warning content 2 Warning targeting" at bounding box center [773, 153] width 1511 height 31
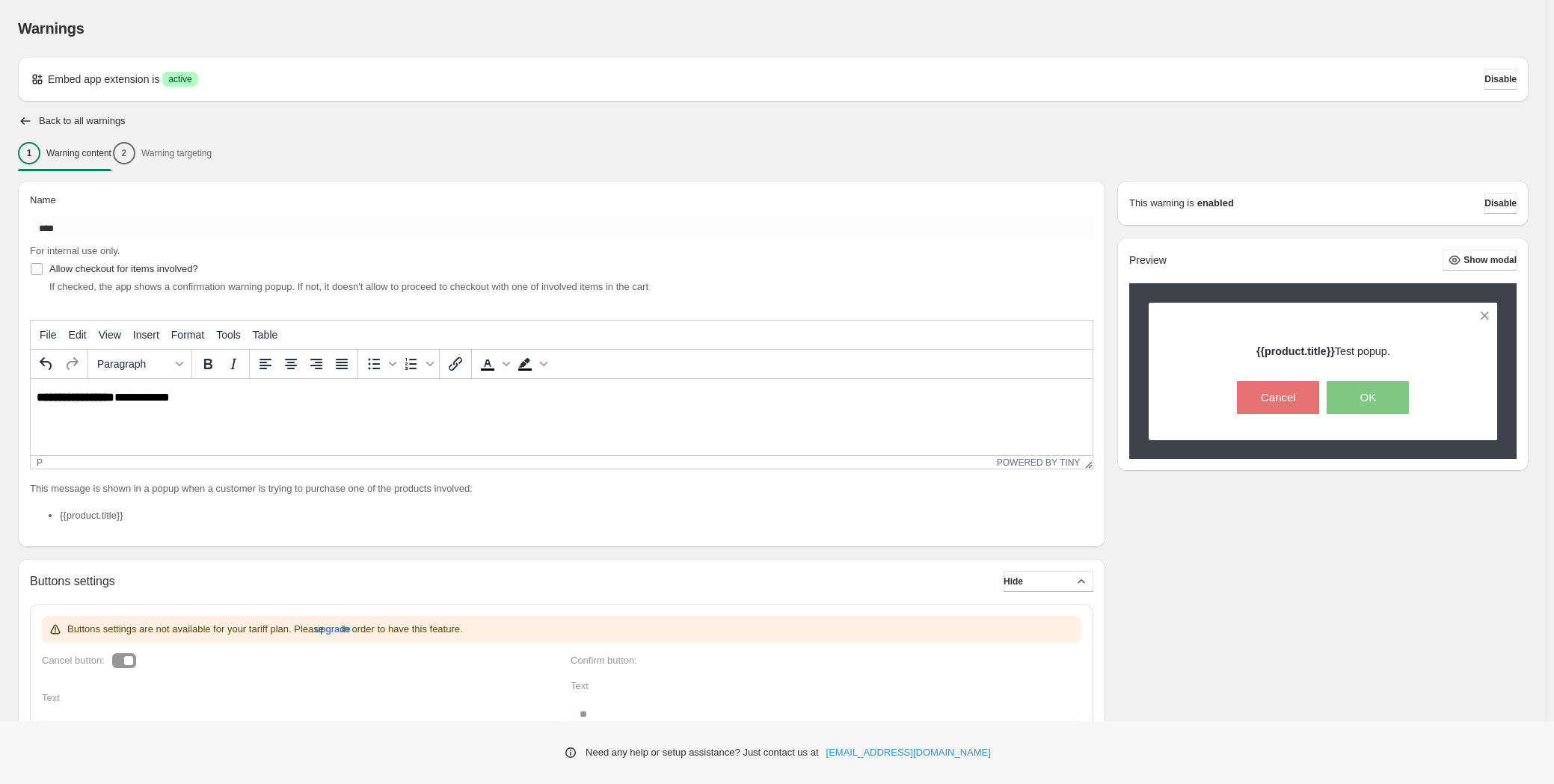
click at [197, 155] on div "1 Warning content 2 Warning targeting" at bounding box center [773, 153] width 1511 height 31
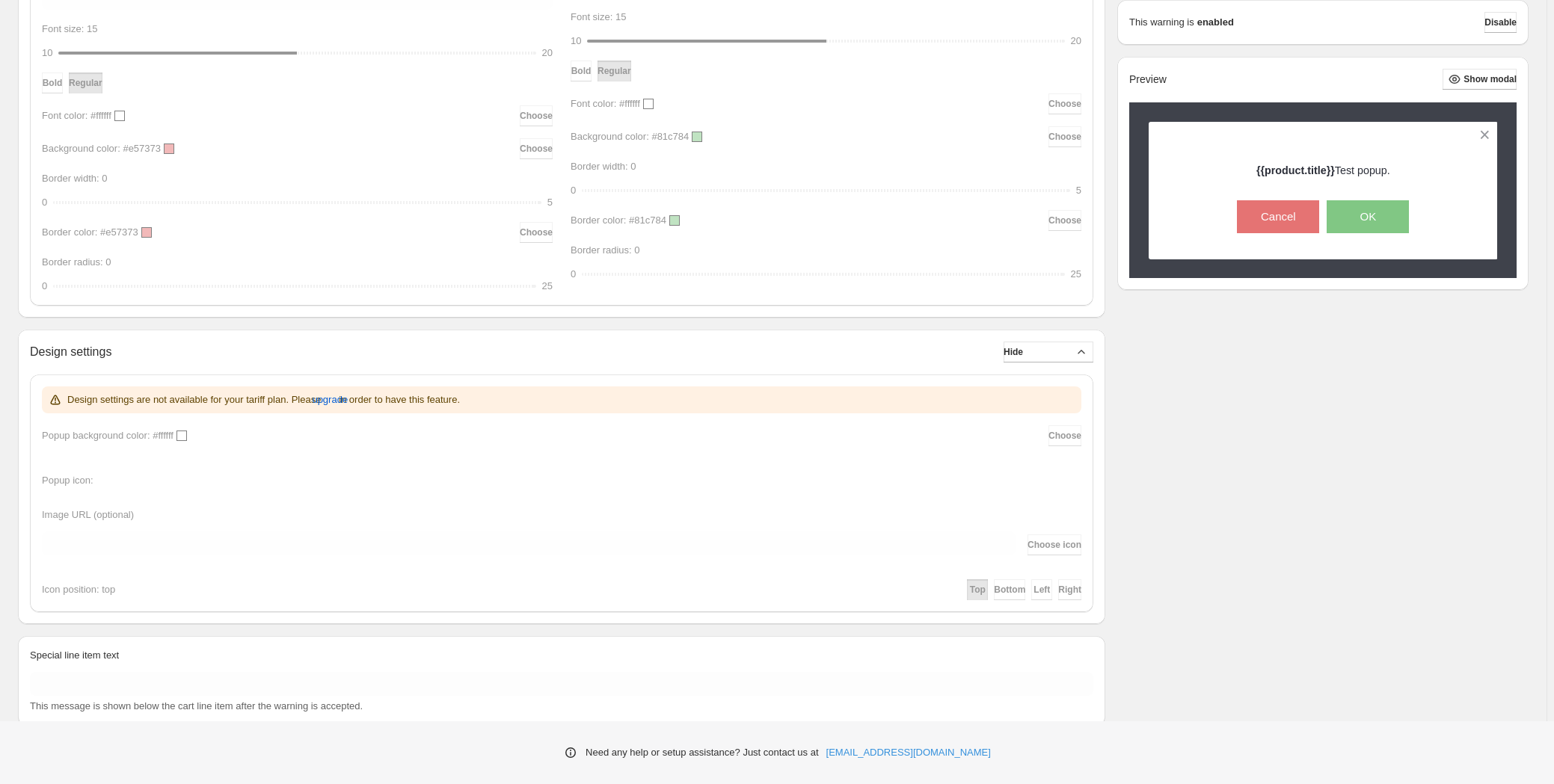
scroll to position [765, 0]
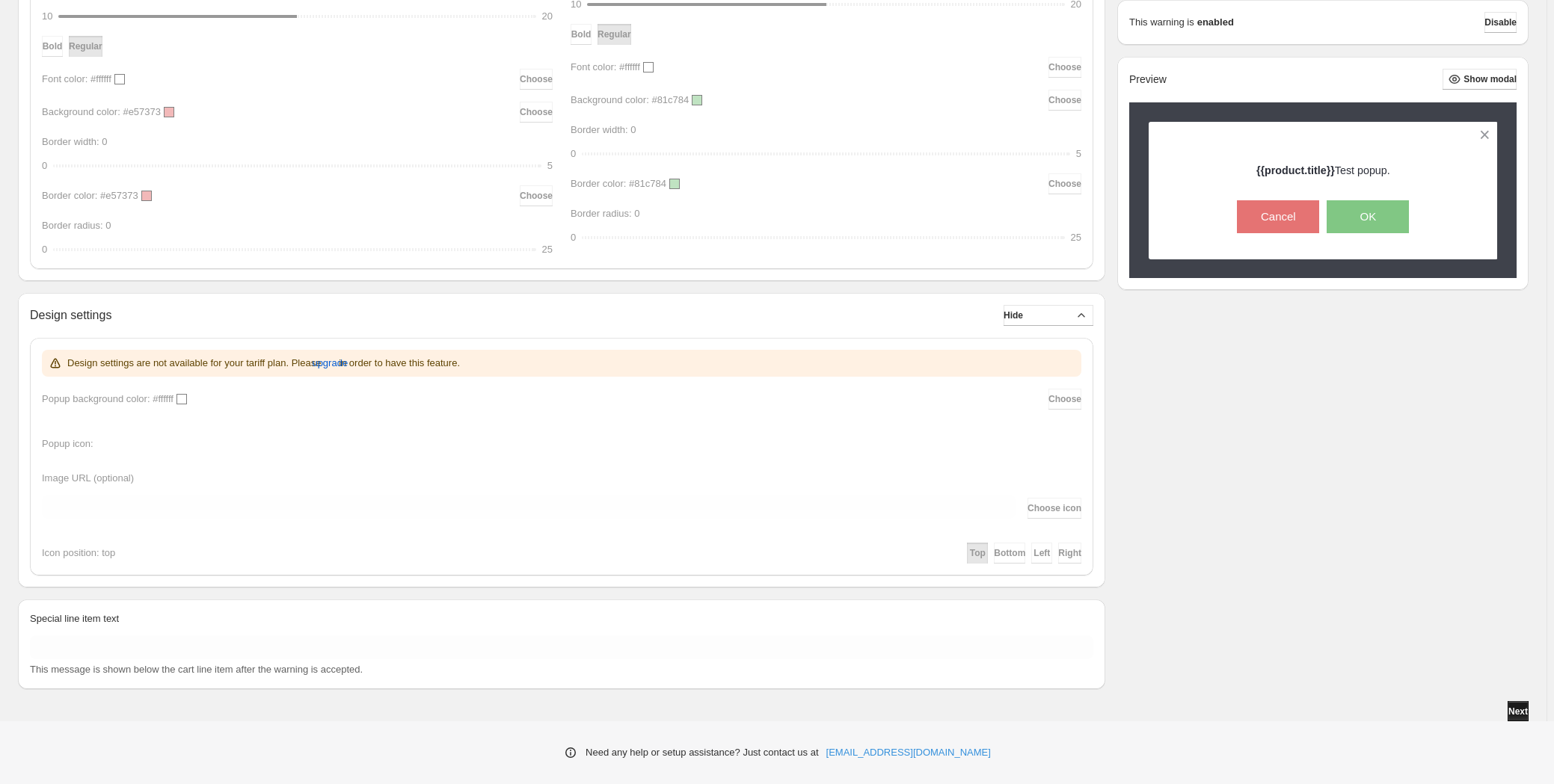
click at [1518, 710] on span "Next" at bounding box center [1519, 711] width 20 height 12
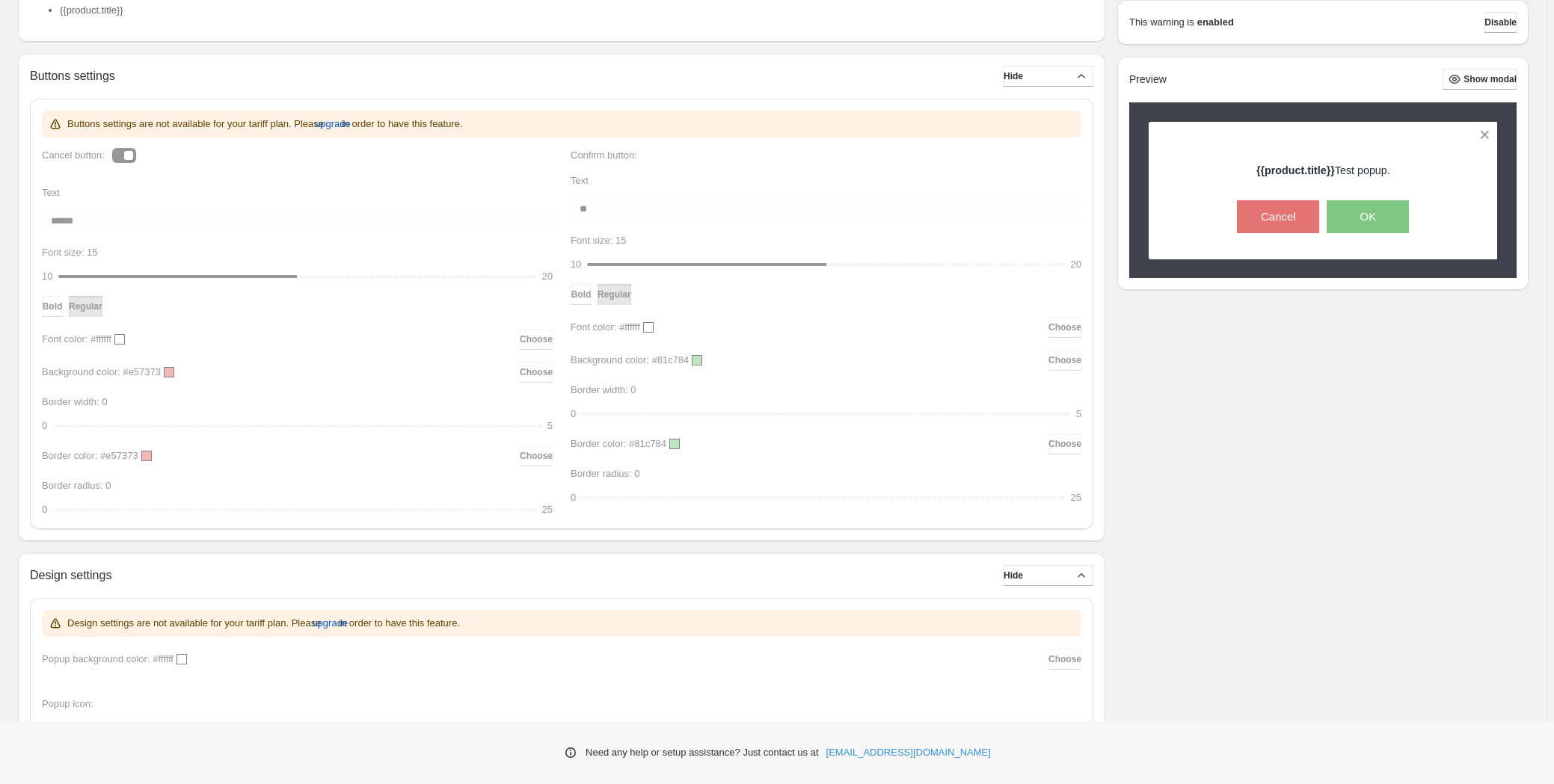
scroll to position [494, 0]
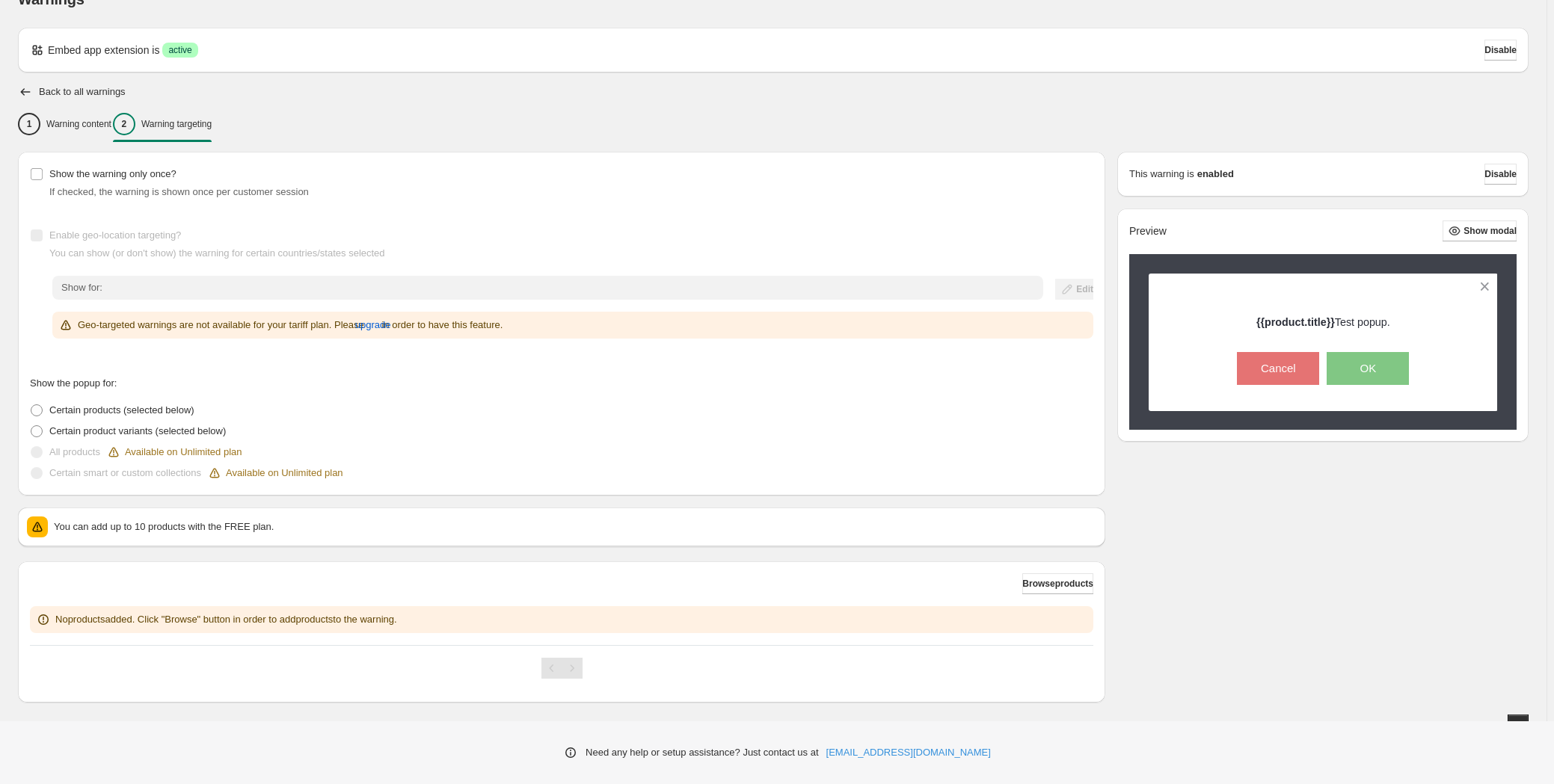
scroll to position [44, 0]
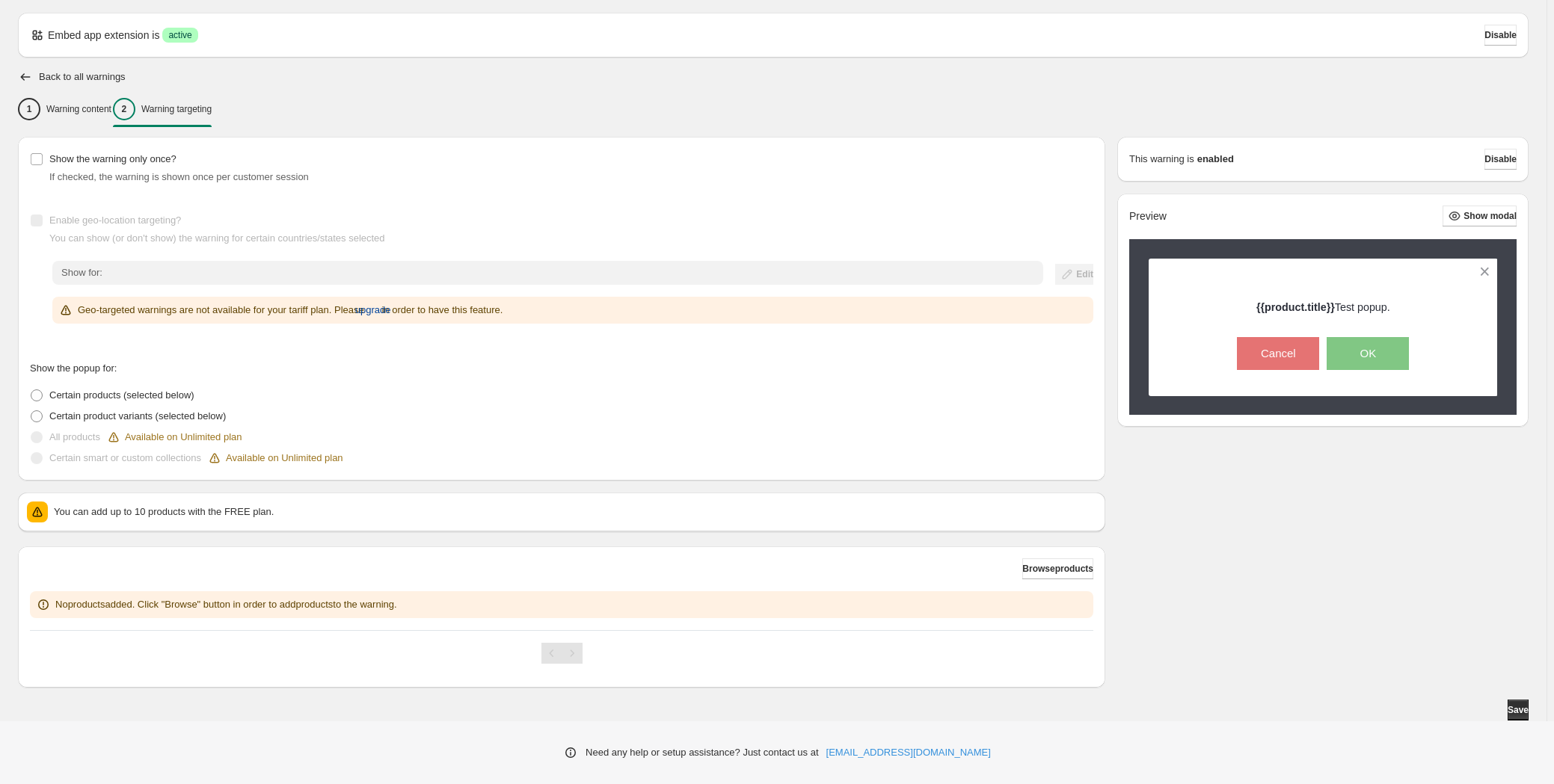
click at [389, 317] on button "upgrade" at bounding box center [373, 310] width 36 height 24
click at [391, 304] on span "upgrade" at bounding box center [373, 310] width 36 height 15
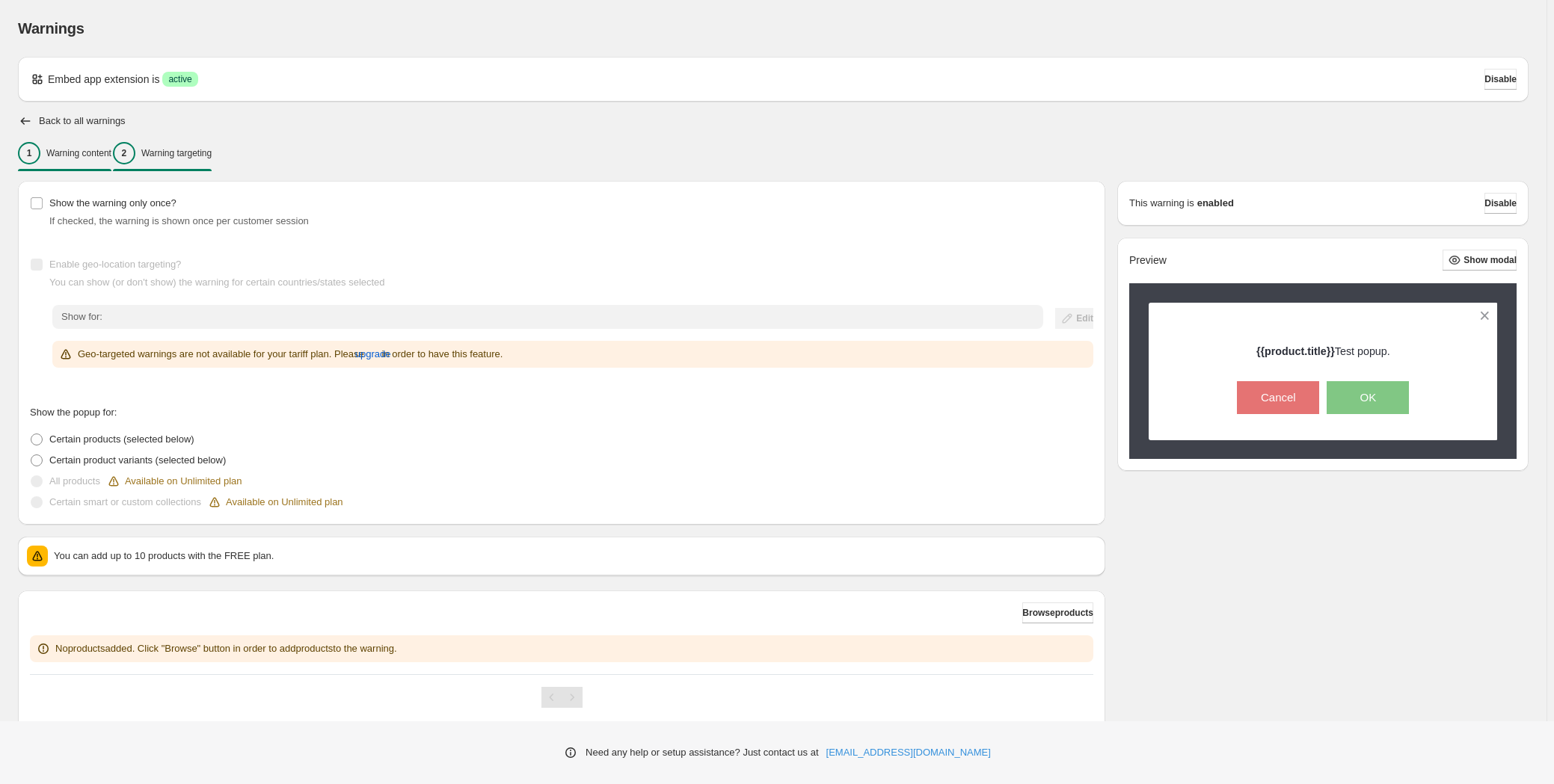
click at [106, 158] on p "Warning content" at bounding box center [78, 153] width 65 height 12
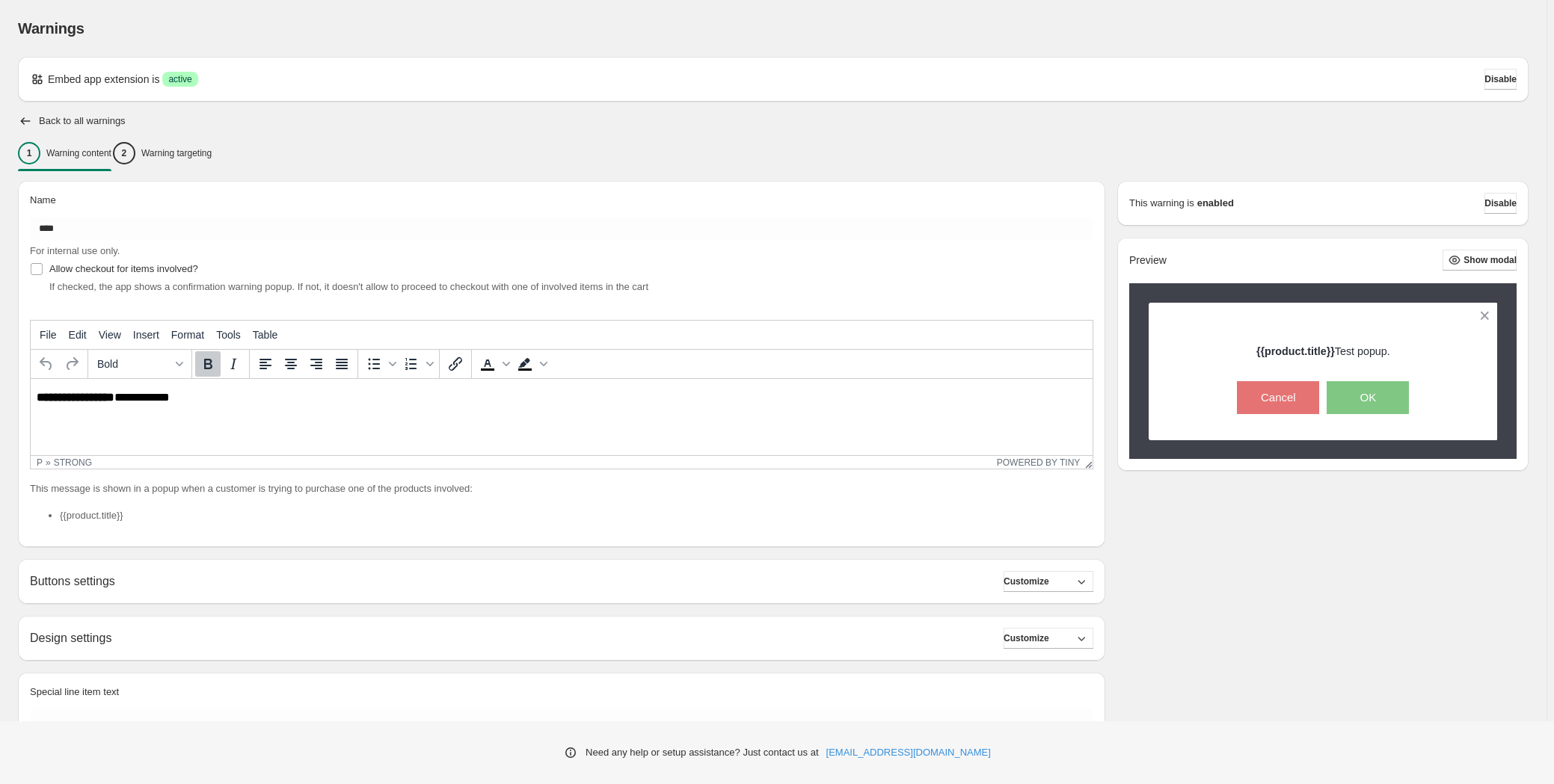
click at [500, 127] on div "Back to all warnings" at bounding box center [773, 121] width 1511 height 15
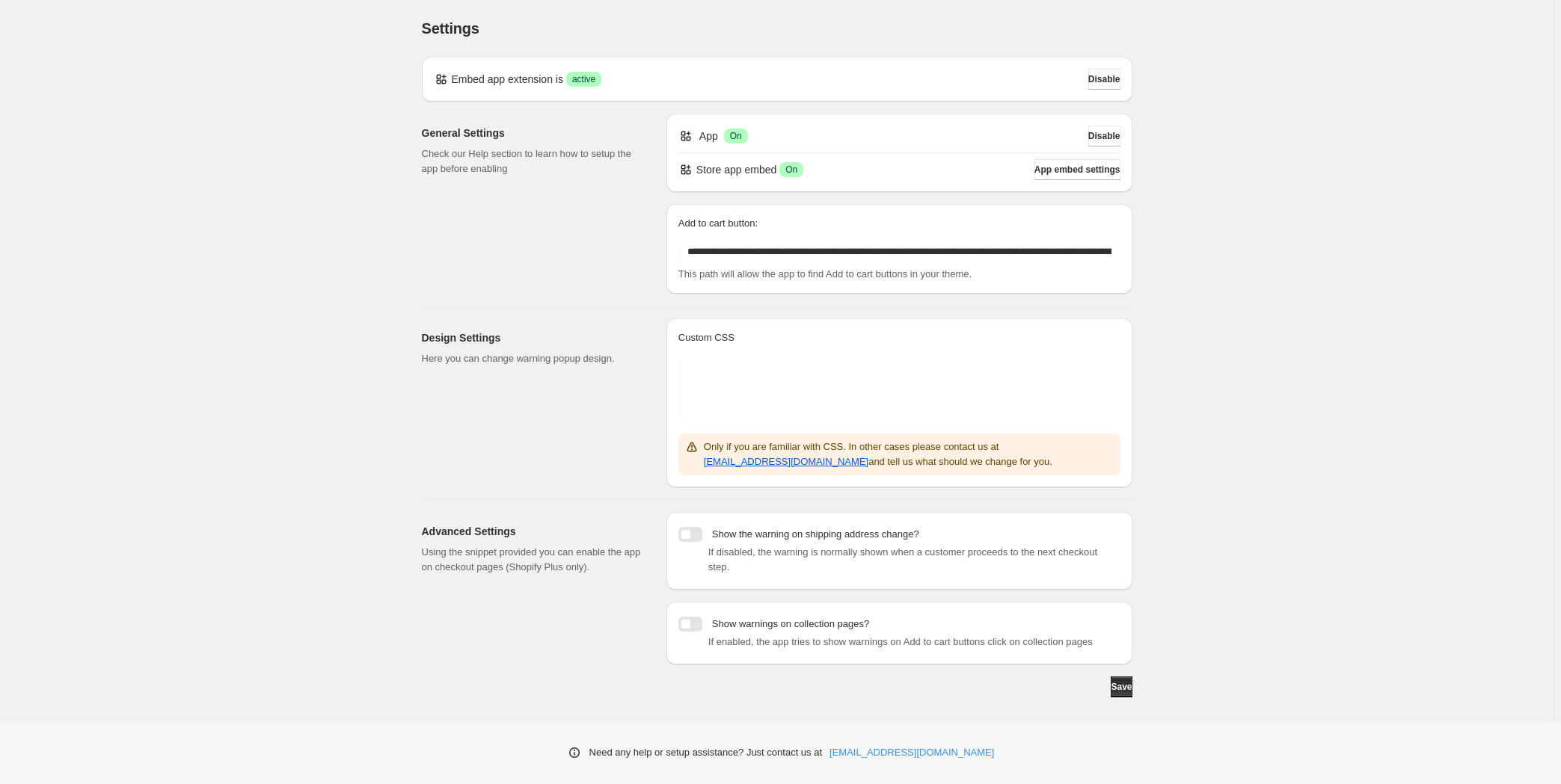
click at [1088, 82] on span "Disable" at bounding box center [1104, 79] width 32 height 12
